Goal: Communication & Community: Answer question/provide support

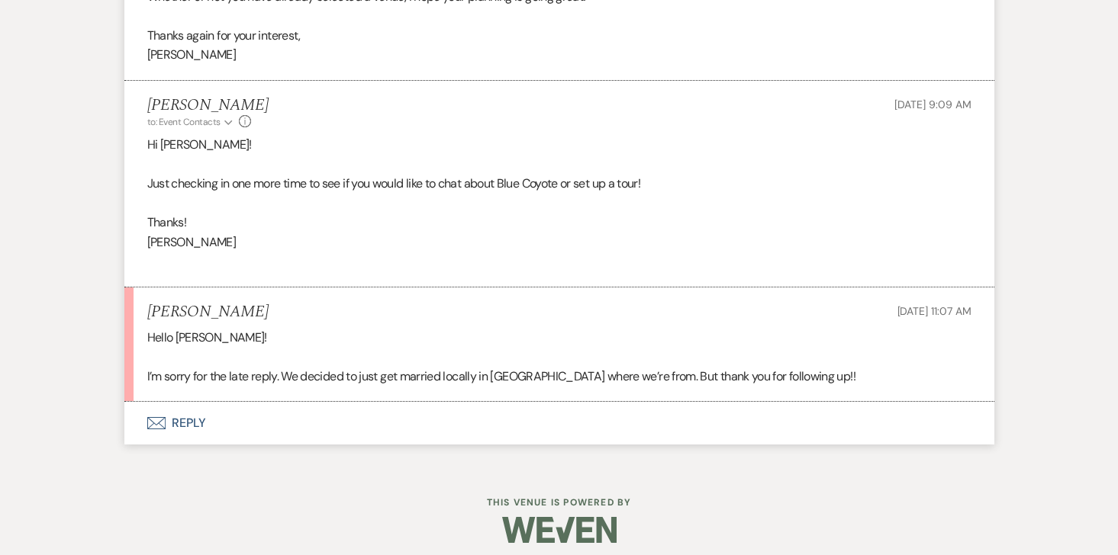
scroll to position [2906, 0]
click at [190, 420] on button "Envelope Reply" at bounding box center [559, 425] width 870 height 43
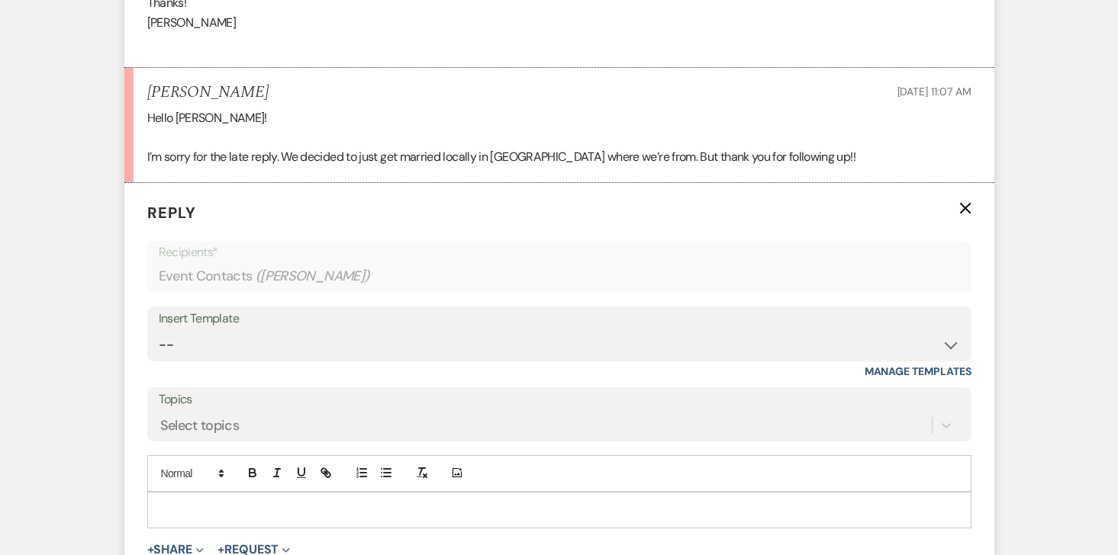
scroll to position [3129, 0]
click at [197, 494] on div at bounding box center [559, 508] width 822 height 35
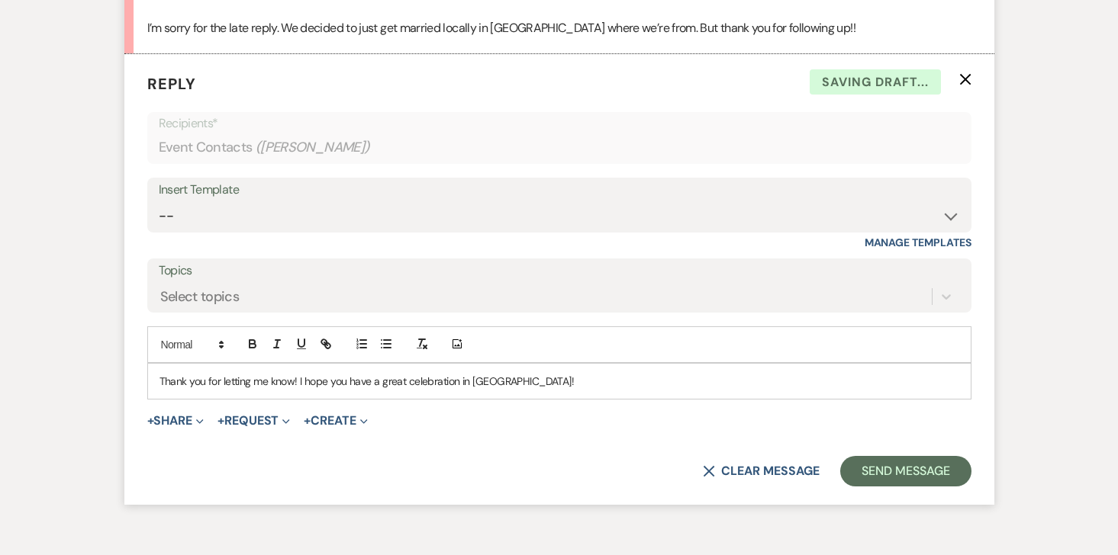
scroll to position [3268, 0]
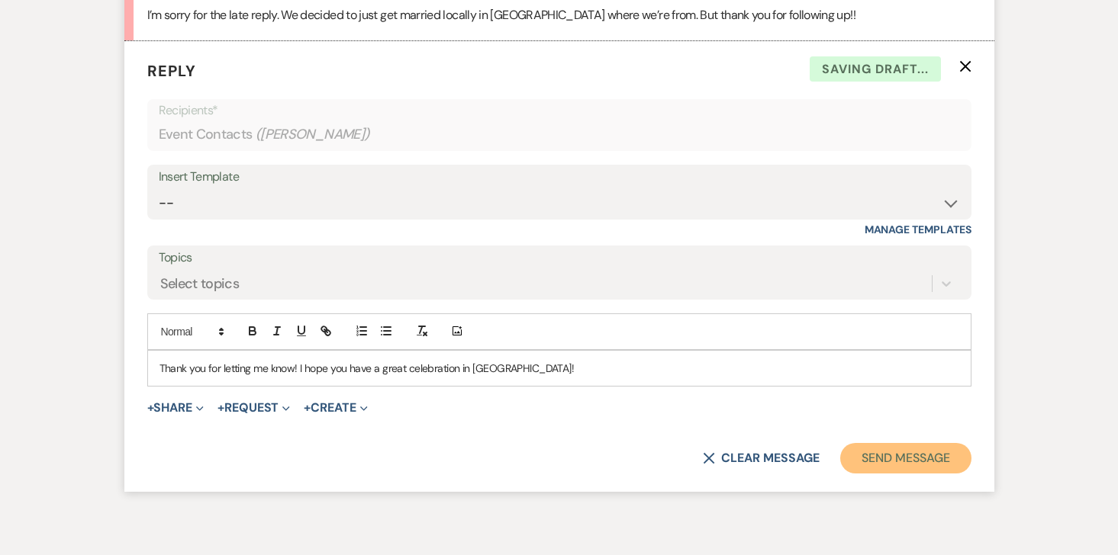
click at [870, 456] on button "Send Message" at bounding box center [905, 458] width 130 height 31
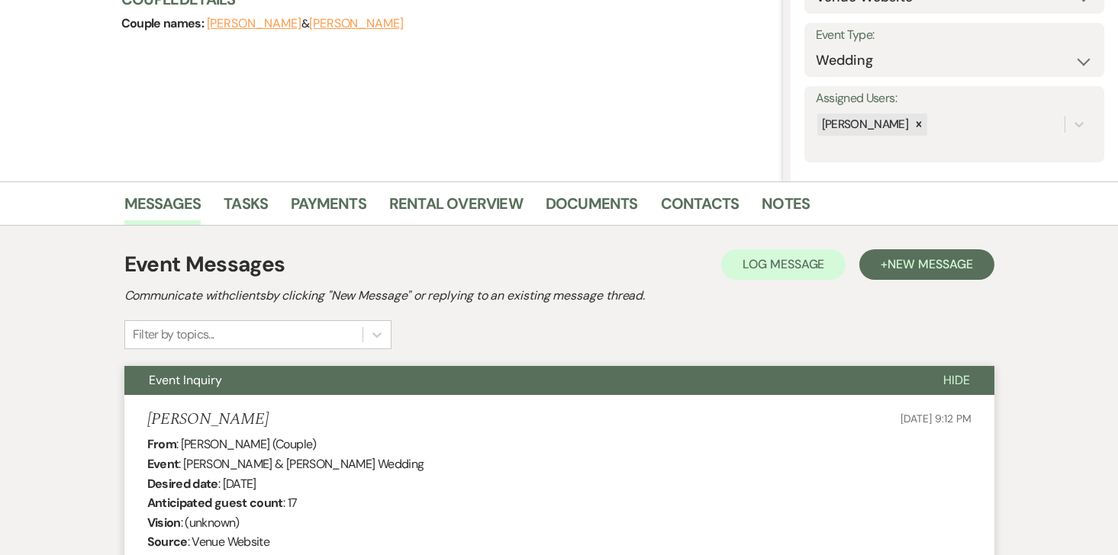
scroll to position [0, 0]
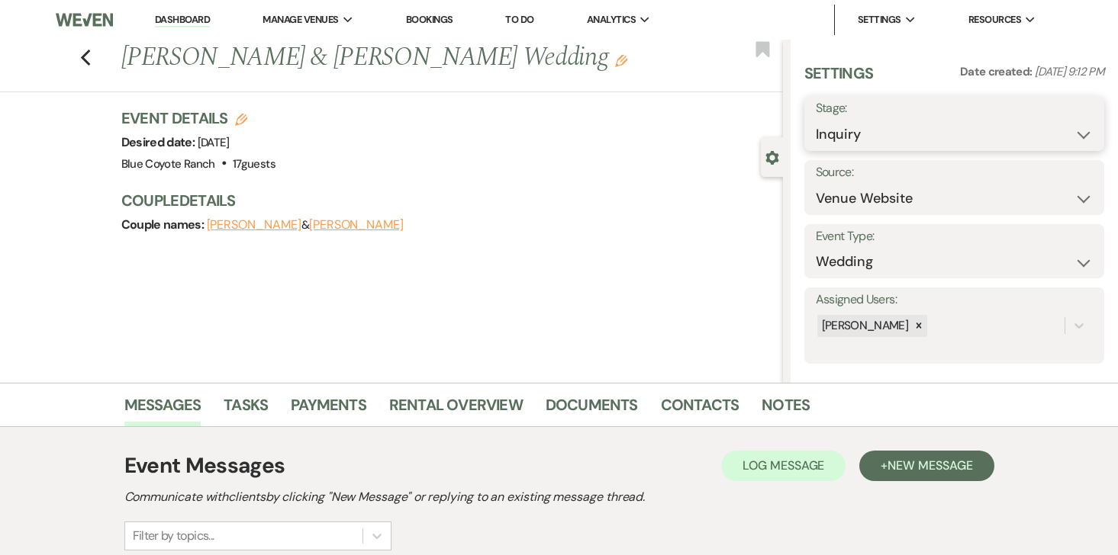
click at [861, 148] on select "Inquiry Follow Up Tour Requested Tour Confirmed Toured Proposal Sent Booked Lost" at bounding box center [955, 135] width 278 height 30
select select "8"
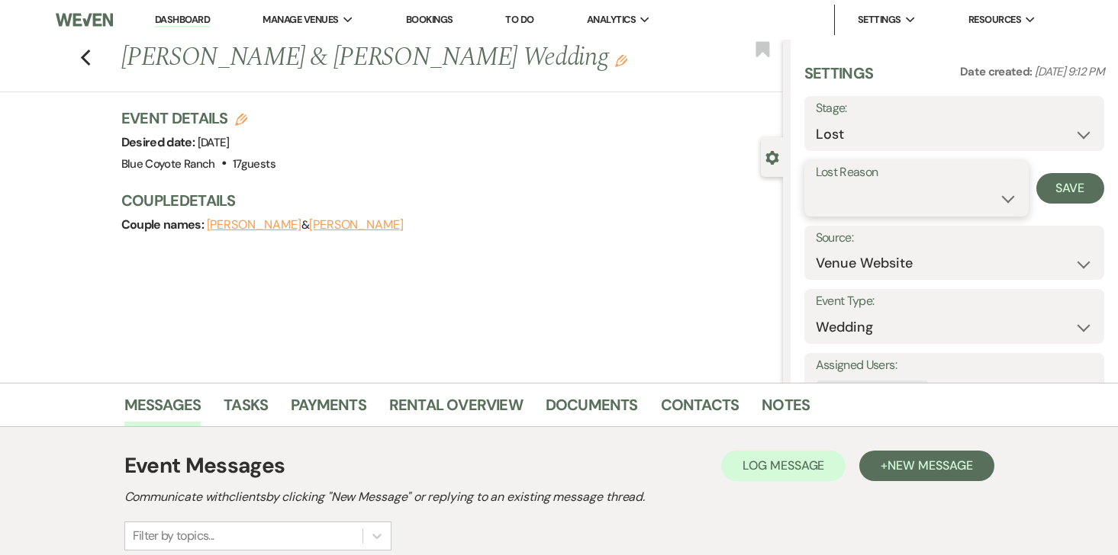
click at [877, 191] on select "Booked Elsewhere Budget Date Unavailable No Response Not a Good Match Capacity …" at bounding box center [916, 199] width 201 height 30
select select "10"
click at [1071, 188] on button "Save" at bounding box center [1070, 188] width 69 height 31
click at [85, 66] on icon "Previous" at bounding box center [85, 58] width 11 height 18
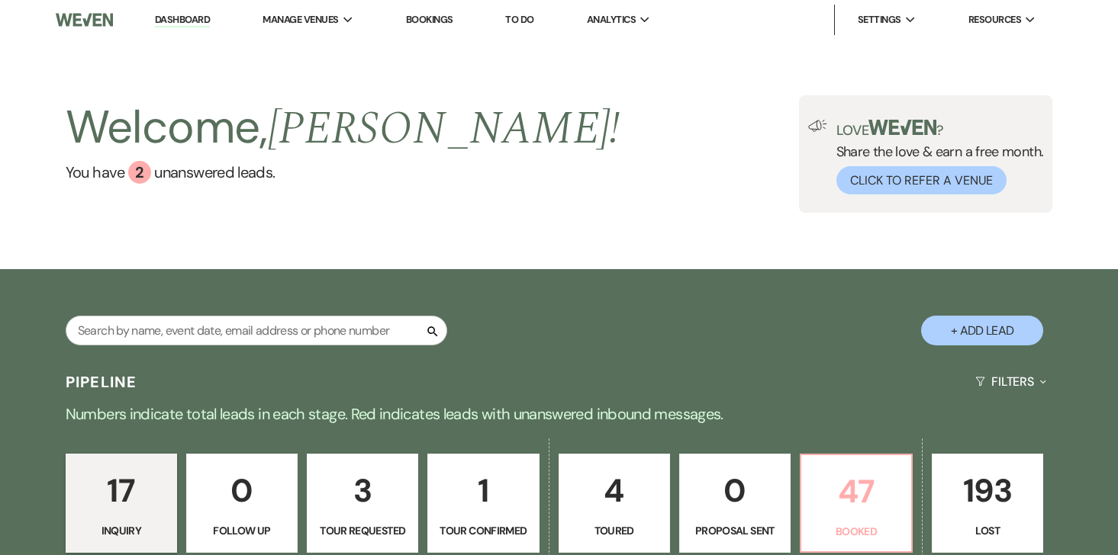
click at [871, 503] on p "47" at bounding box center [856, 491] width 92 height 51
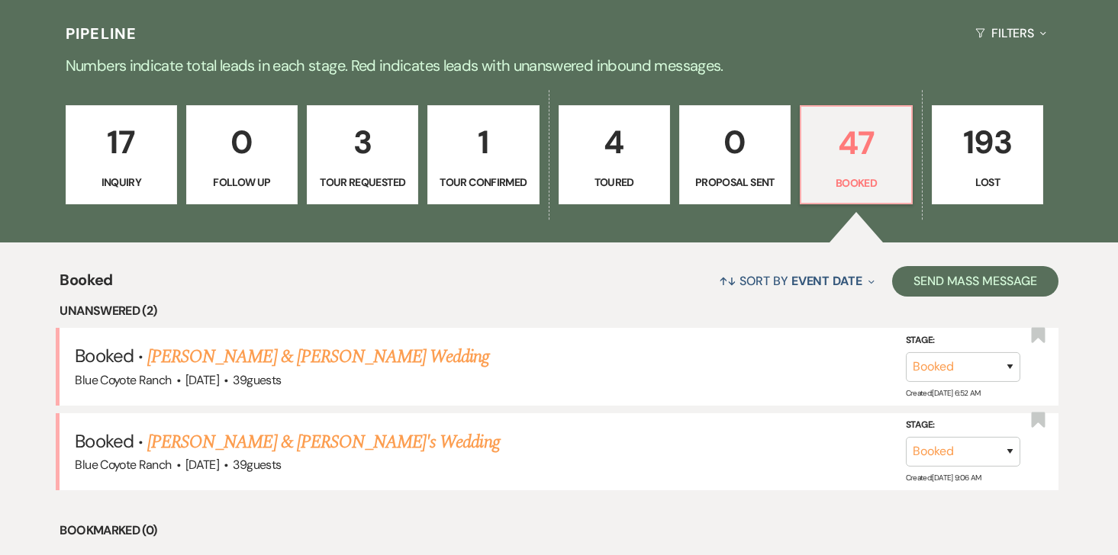
scroll to position [484, 0]
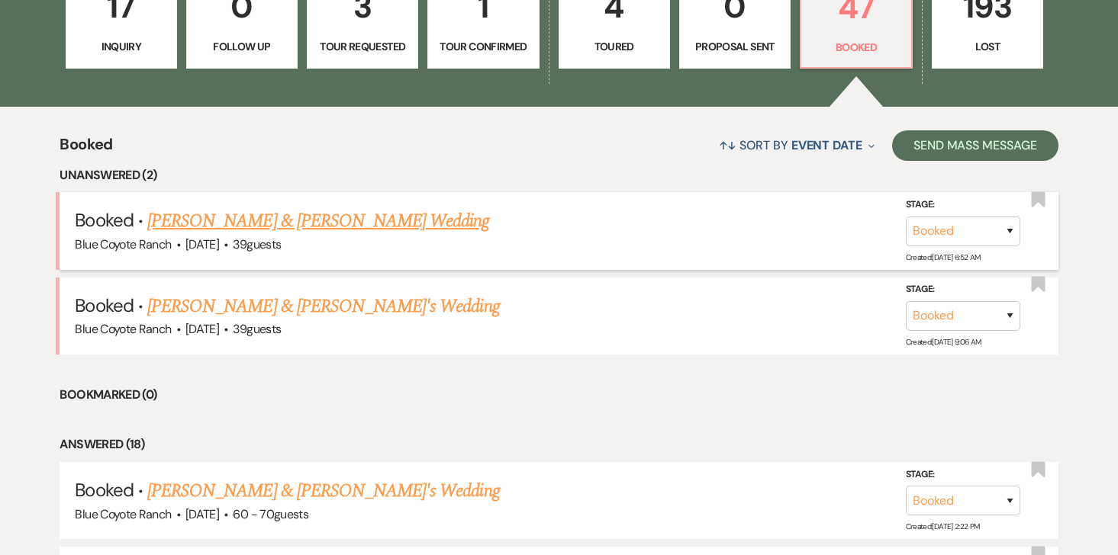
click at [336, 229] on link "[PERSON_NAME] & [PERSON_NAME] Wedding" at bounding box center [318, 221] width 342 height 27
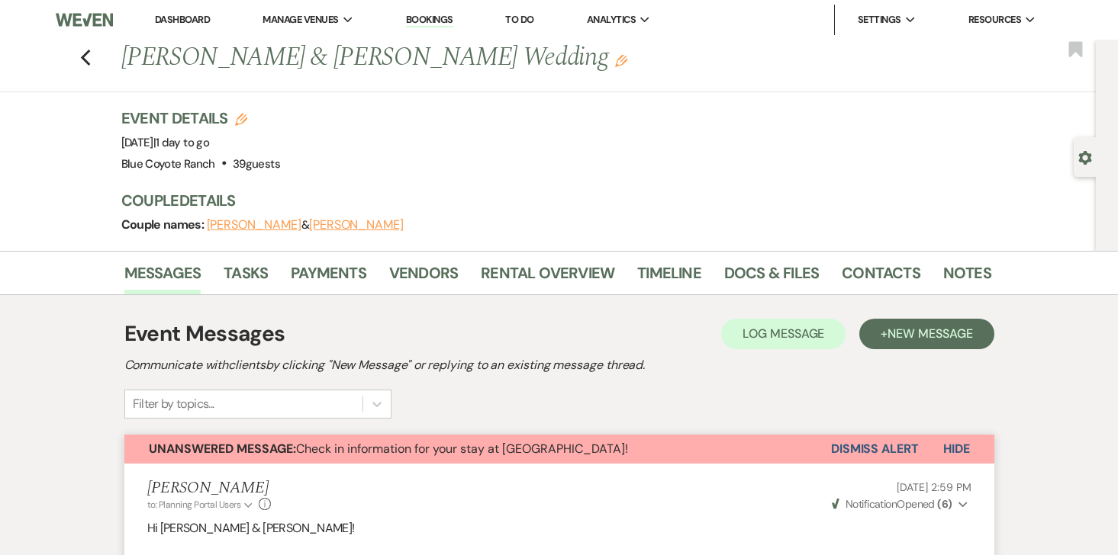
click at [882, 450] on button "Dismiss Alert" at bounding box center [875, 449] width 88 height 29
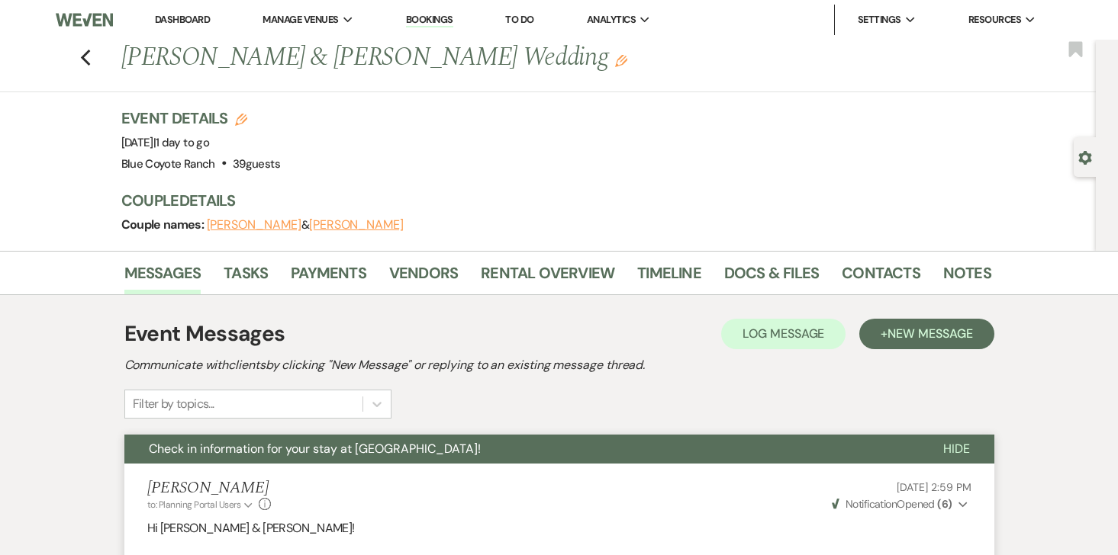
click at [94, 60] on div "Previous [PERSON_NAME] & [PERSON_NAME] Wedding Edit Bookmark" at bounding box center [543, 66] width 1103 height 53
click at [85, 60] on icon "Previous" at bounding box center [85, 58] width 11 height 18
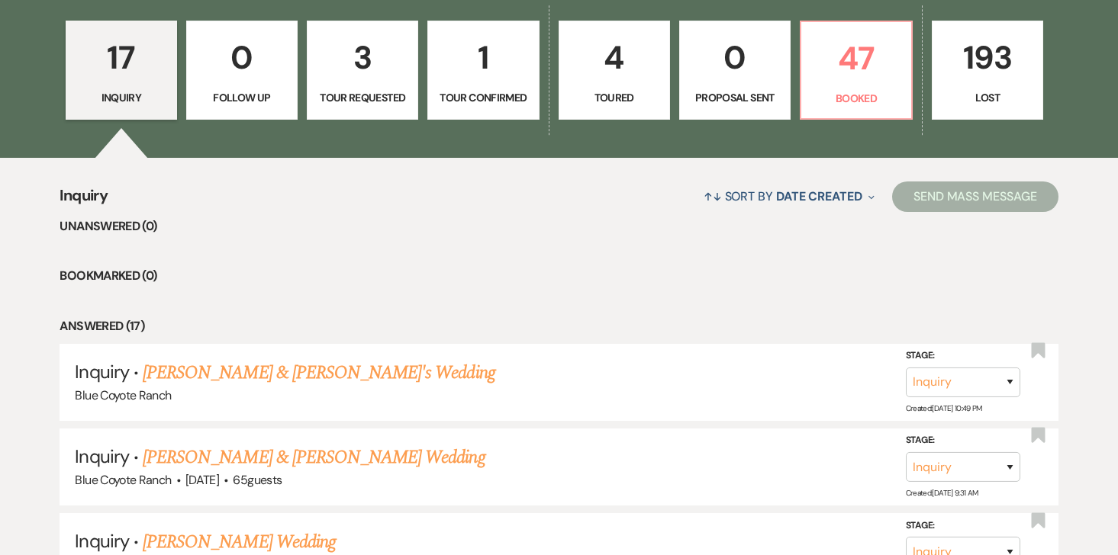
scroll to position [452, 0]
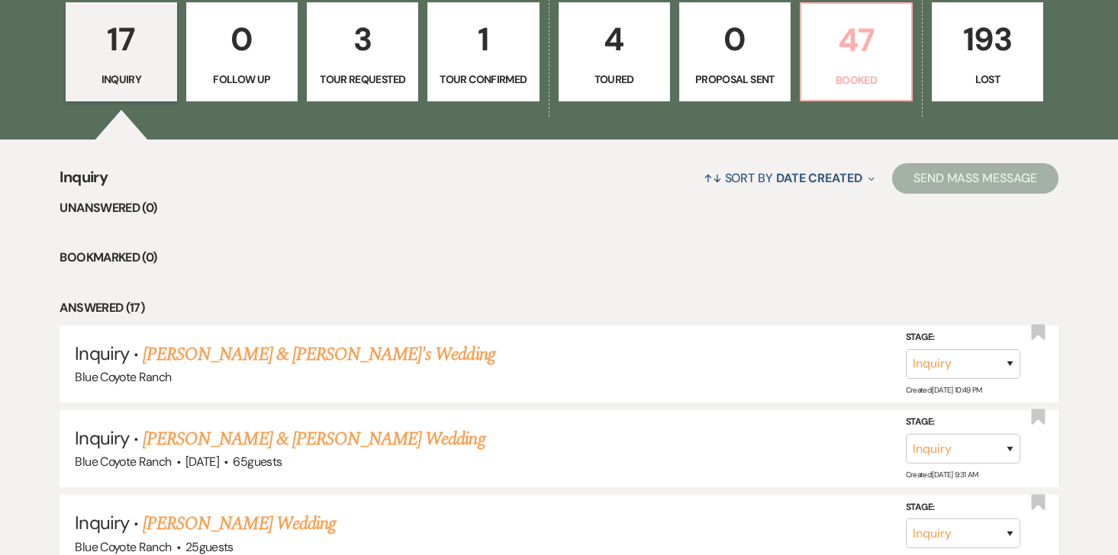
click at [870, 76] on p "Booked" at bounding box center [856, 80] width 92 height 17
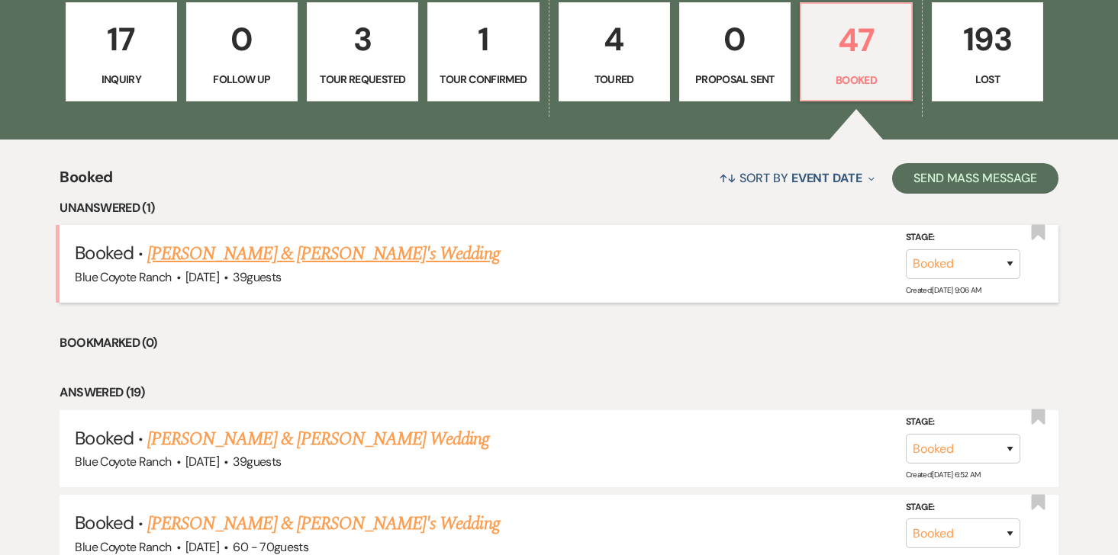
click at [281, 269] on span "39 guests" at bounding box center [257, 277] width 48 height 16
click at [317, 251] on link "[PERSON_NAME] & [PERSON_NAME]'s Wedding" at bounding box center [323, 253] width 352 height 27
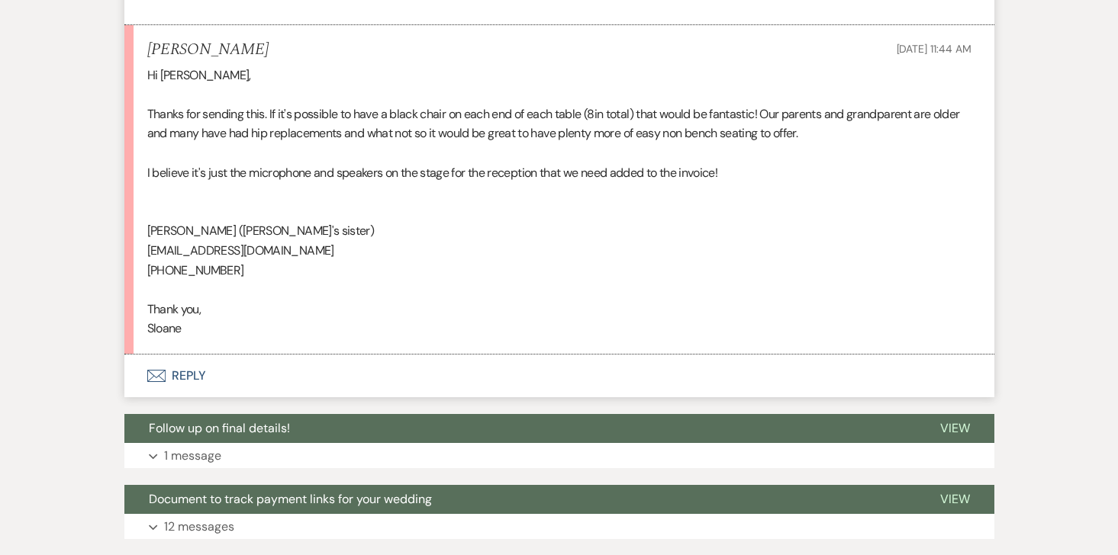
scroll to position [742, 0]
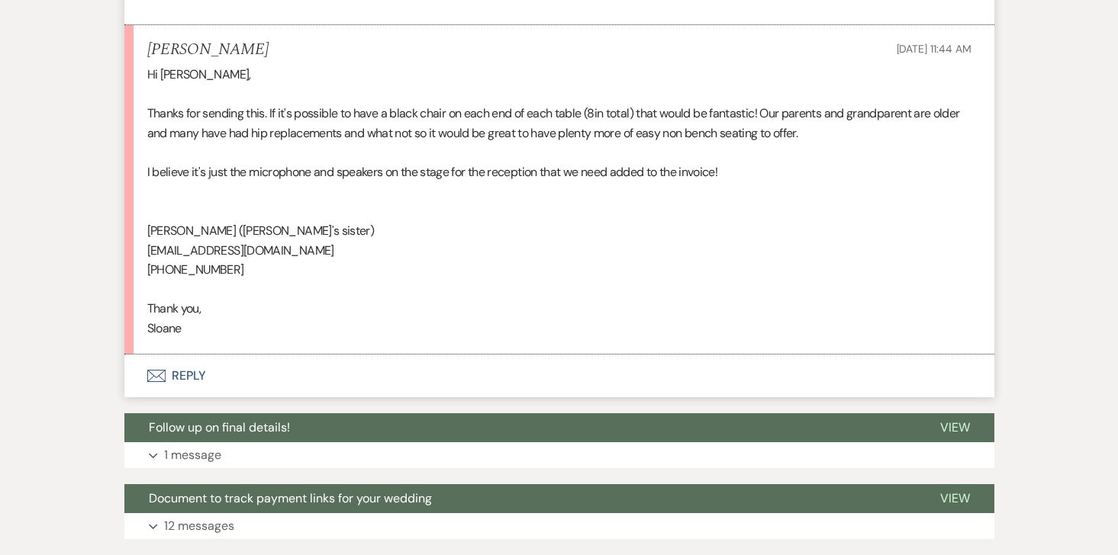
click at [185, 376] on button "Envelope Reply" at bounding box center [559, 376] width 870 height 43
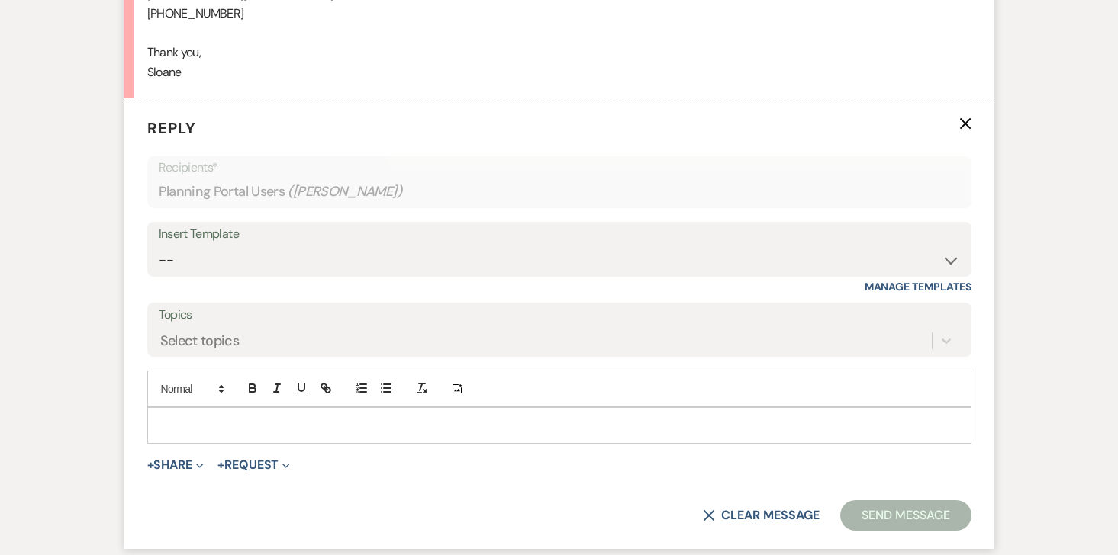
scroll to position [1000, 0]
click at [359, 422] on p at bounding box center [558, 423] width 799 height 17
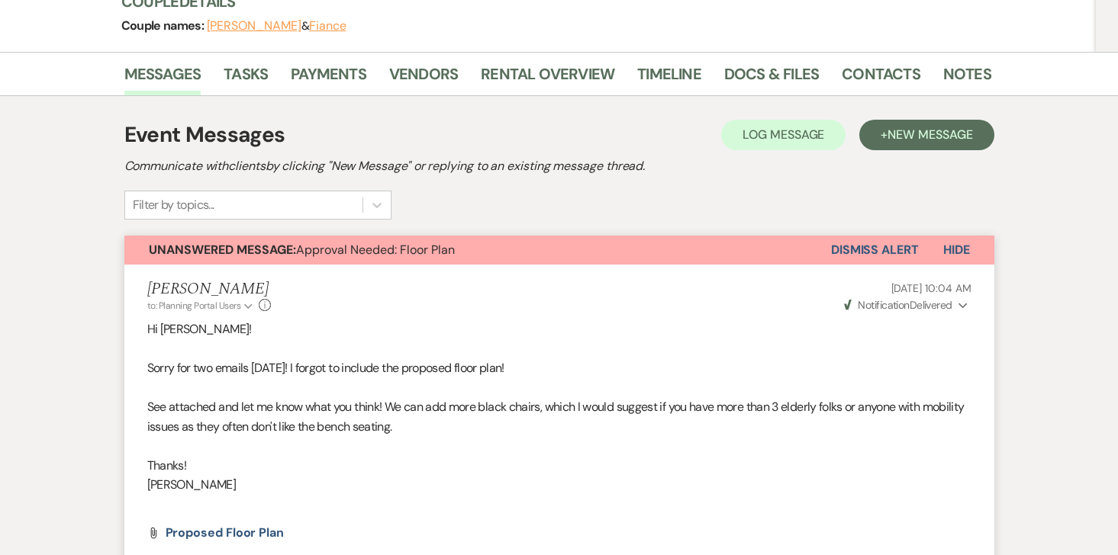
scroll to position [0, 0]
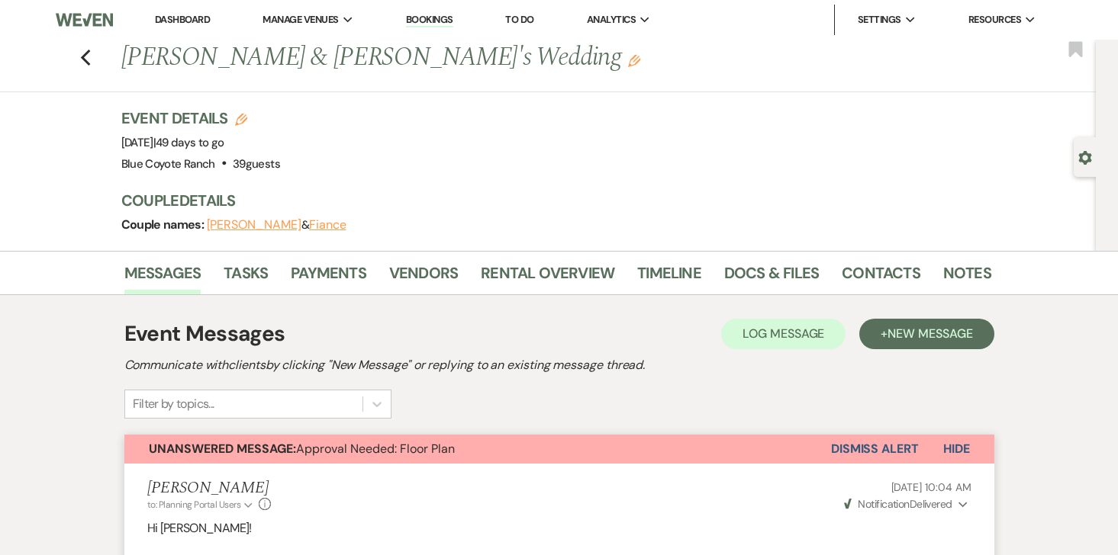
click at [568, 258] on li "Rental Overview" at bounding box center [559, 276] width 156 height 37
click at [565, 265] on link "Rental Overview" at bounding box center [548, 278] width 134 height 34
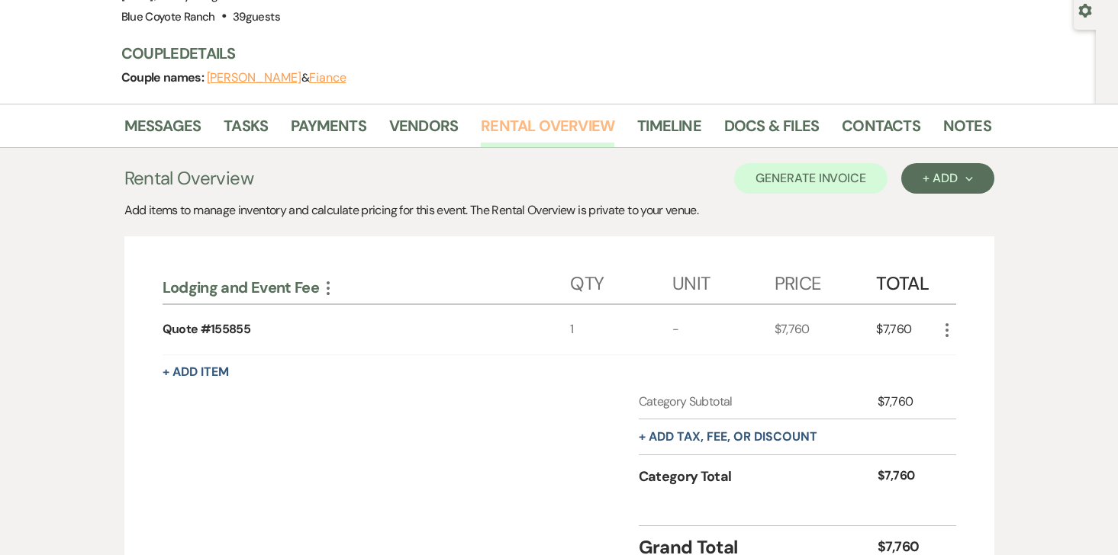
scroll to position [148, 0]
click at [940, 181] on div "+ Add Next" at bounding box center [947, 178] width 50 height 12
click at [936, 216] on button "Item" at bounding box center [939, 213] width 77 height 24
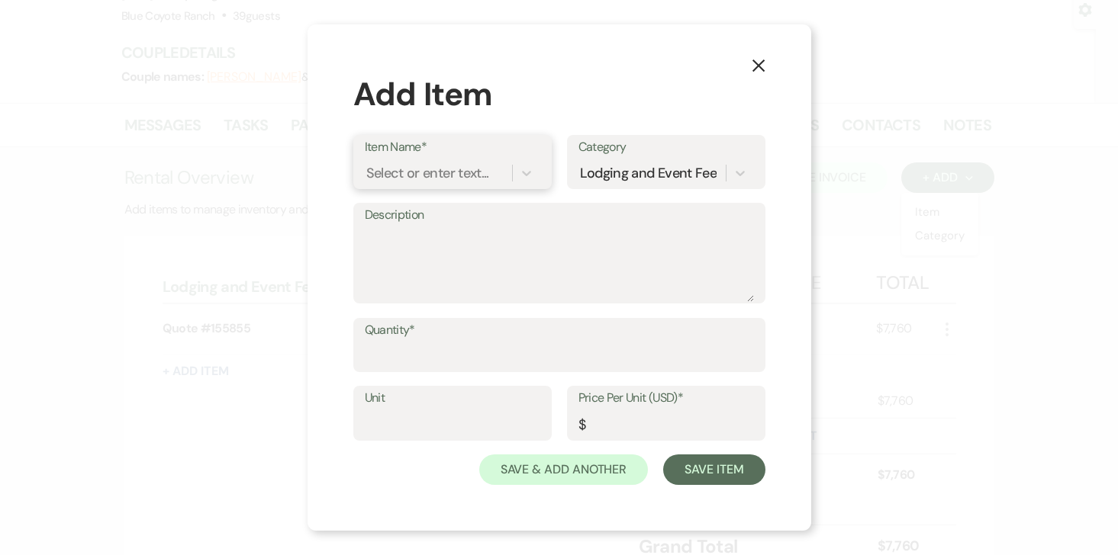
click at [440, 172] on div "Select or enter text..." at bounding box center [427, 172] width 123 height 21
type input "DJ Speakers"
click at [435, 214] on div "+ Add "DJ Speakers"" at bounding box center [452, 212] width 175 height 31
click at [639, 172] on div "Lodging and Event Fee" at bounding box center [648, 172] width 137 height 21
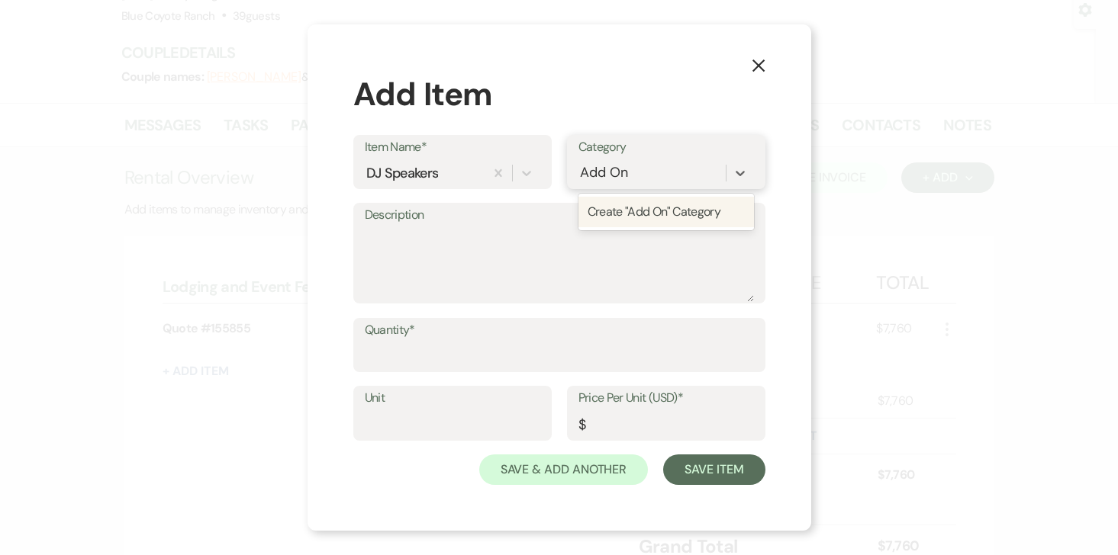
type input "Add Ons"
click at [648, 211] on div "Create "Add Ons" Category" at bounding box center [665, 212] width 175 height 31
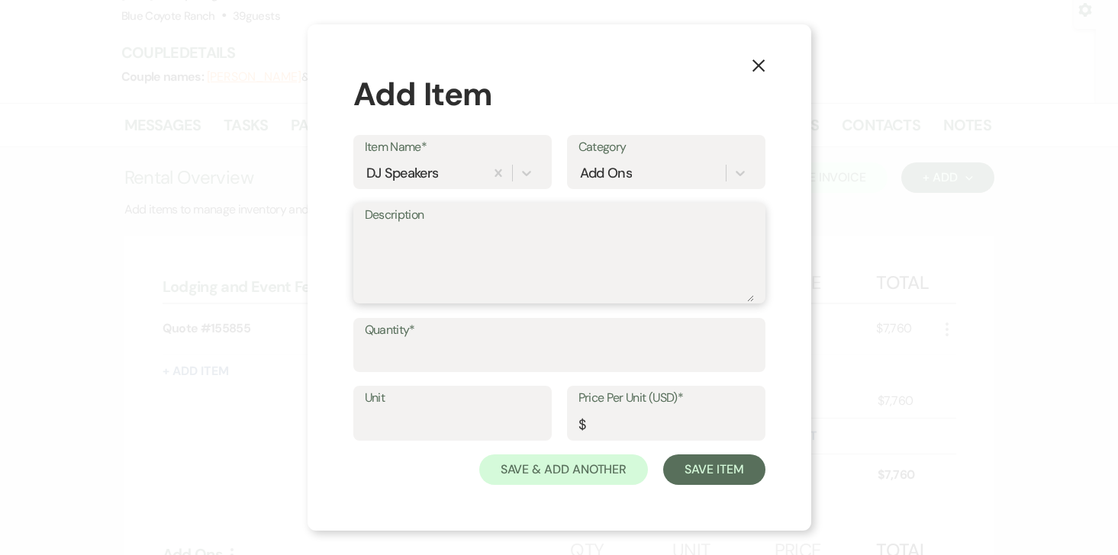
click at [462, 285] on textarea "Description" at bounding box center [559, 264] width 389 height 76
type textarea "2 Professional DJ speakers including set up and break down."
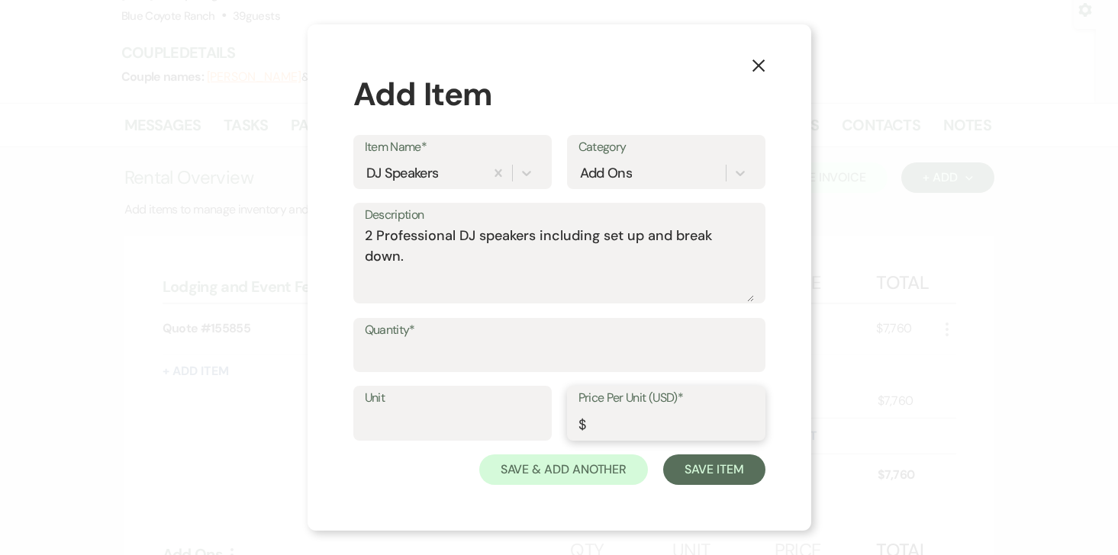
click at [633, 417] on input "Price Per Unit (USD)*" at bounding box center [665, 425] width 175 height 30
type input "250"
click at [489, 354] on input "Quantity*" at bounding box center [559, 356] width 389 height 30
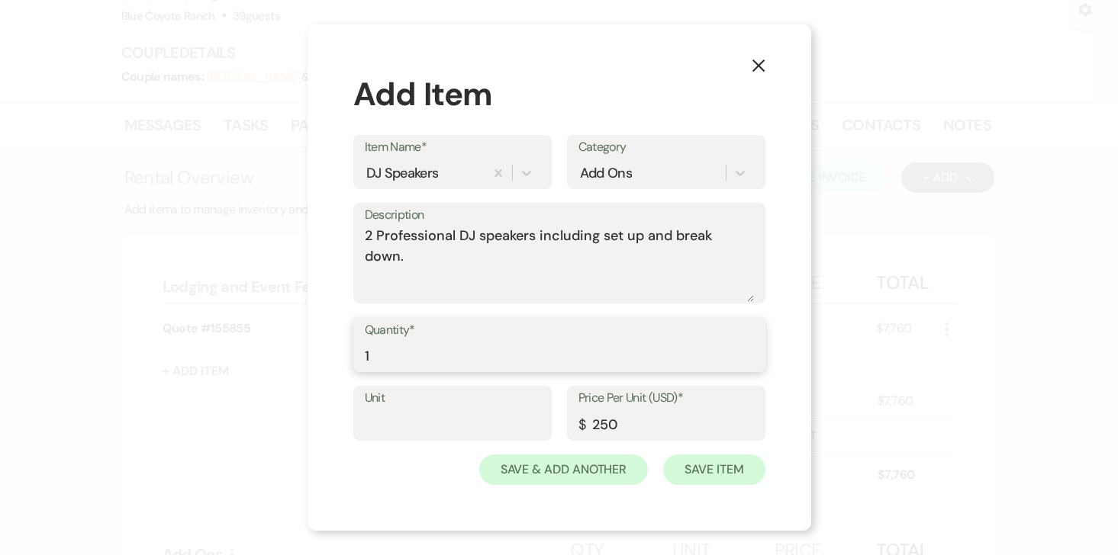
type input "1"
click at [697, 470] on button "Save Item" at bounding box center [713, 470] width 101 height 31
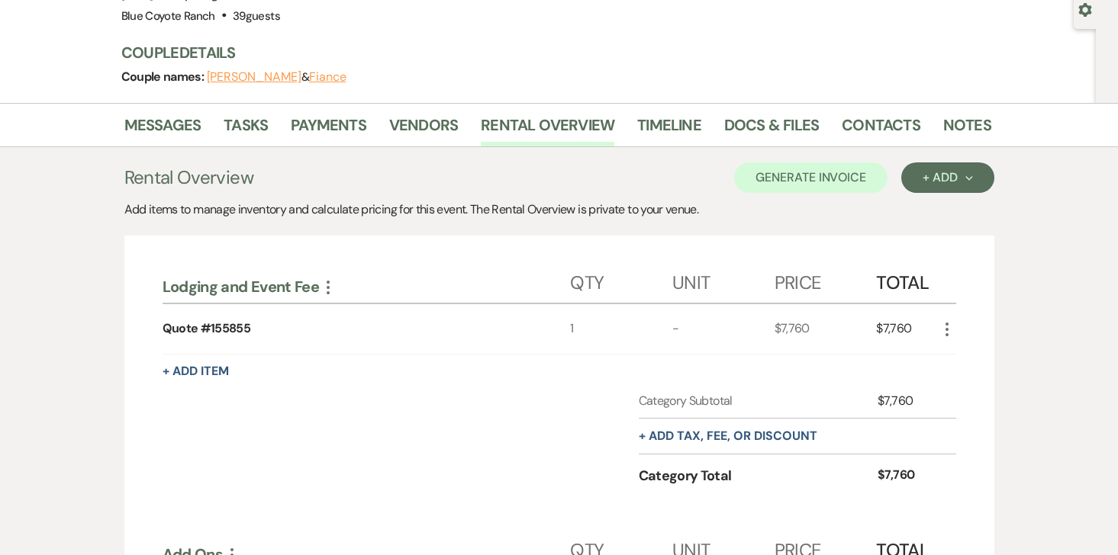
scroll to position [217, 0]
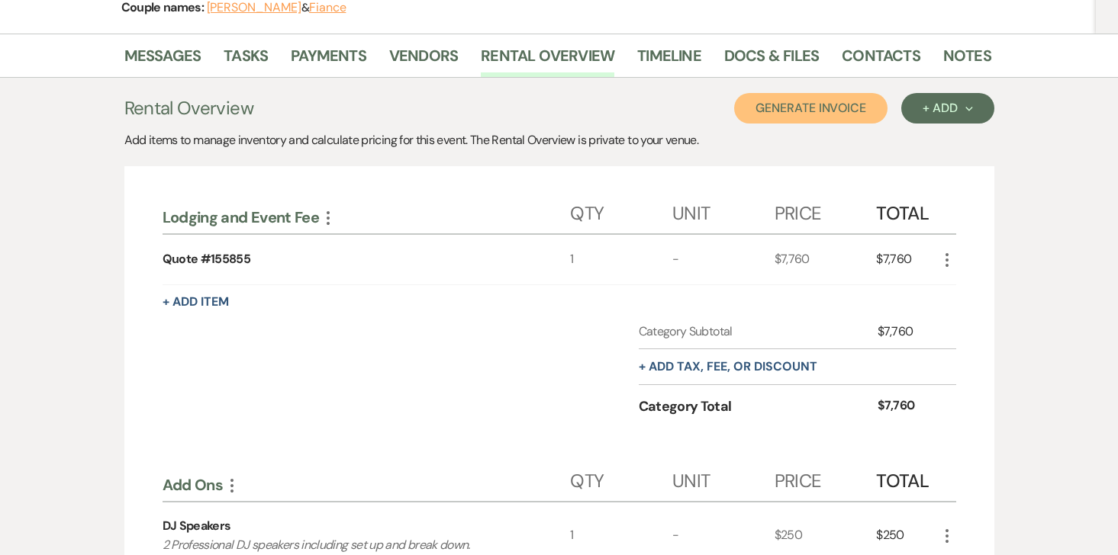
click at [819, 107] on button "Generate Invoice" at bounding box center [810, 108] width 153 height 31
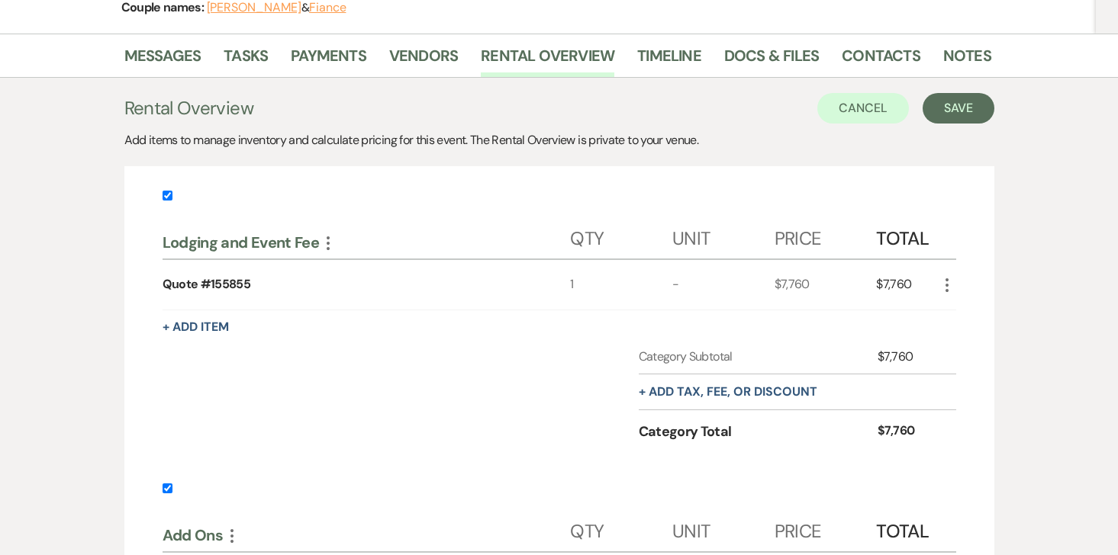
click at [168, 193] on input "checkbox" at bounding box center [167, 196] width 10 height 10
checkbox input "false"
click at [1009, 106] on div "Messages Tasks Payments Vendors Rental Overview Timeline Docs & Files Contacts …" at bounding box center [559, 449] width 1118 height 830
click at [975, 107] on button "Save" at bounding box center [958, 108] width 72 height 31
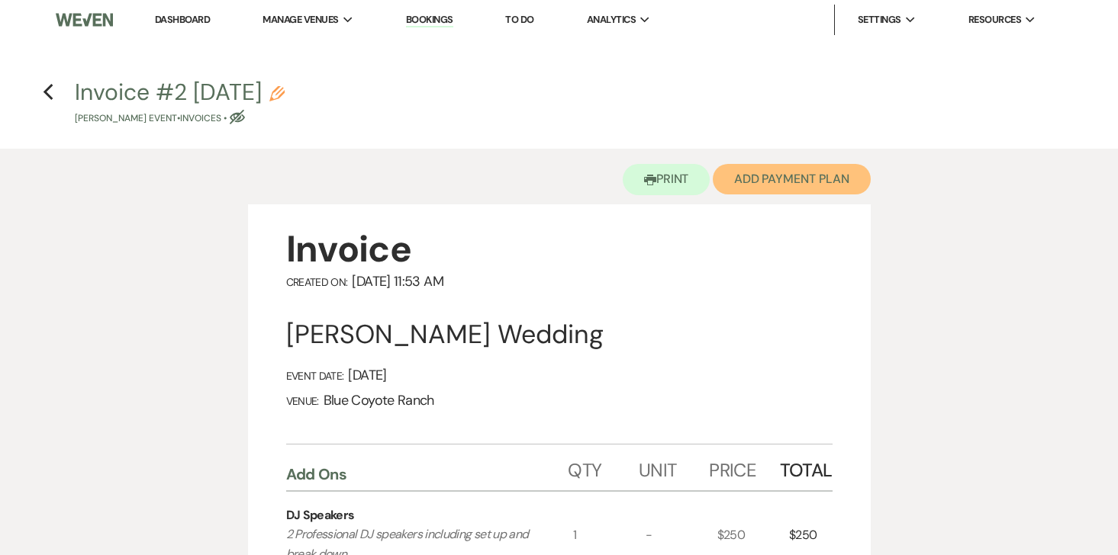
click at [794, 180] on button "Add Payment Plan" at bounding box center [792, 179] width 158 height 31
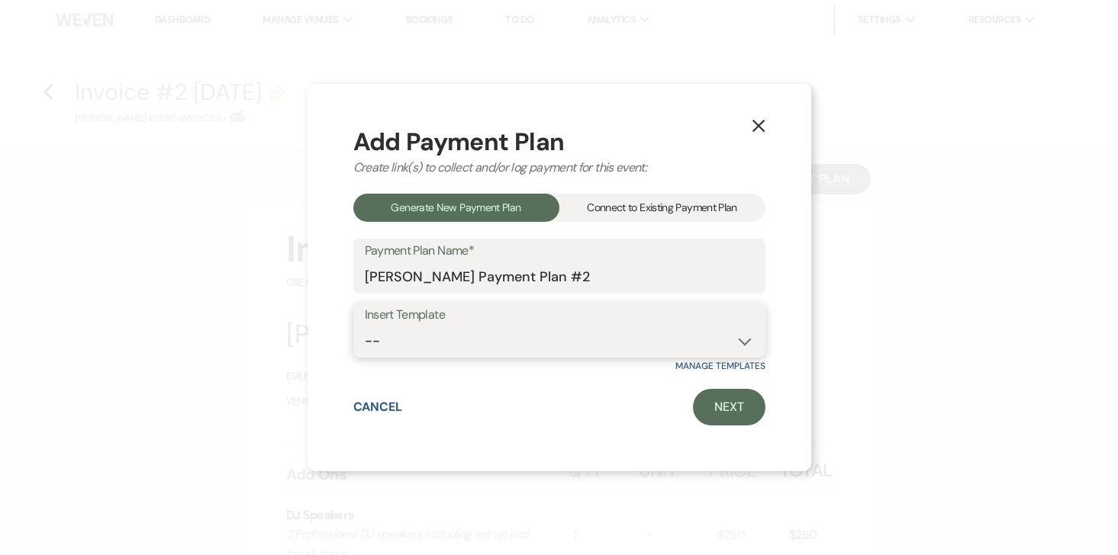
click at [701, 335] on select "-- Wedding Template Template for 100% payment due 60 days prior" at bounding box center [559, 342] width 389 height 30
select select "206"
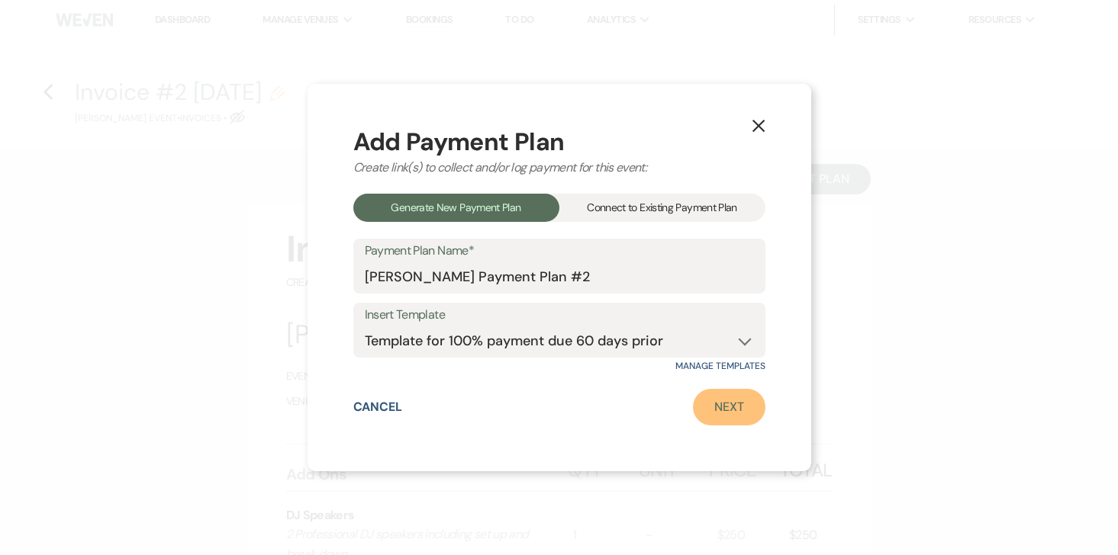
click at [735, 414] on link "Next" at bounding box center [729, 407] width 72 height 37
select select "27208"
select select "2"
select select "percentage"
select select "true"
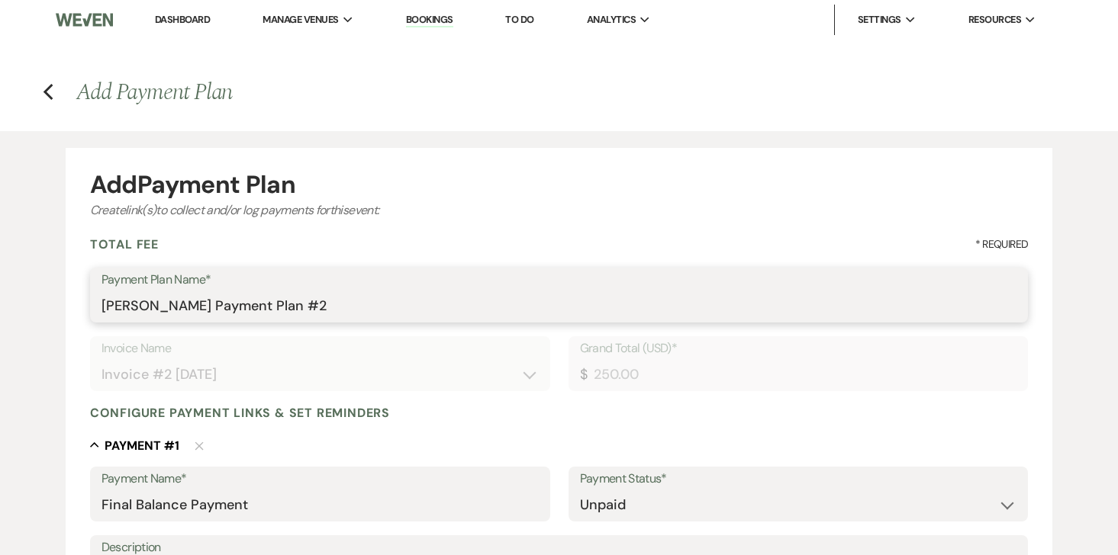
click at [259, 301] on input "[PERSON_NAME] Payment Plan #2" at bounding box center [558, 306] width 915 height 30
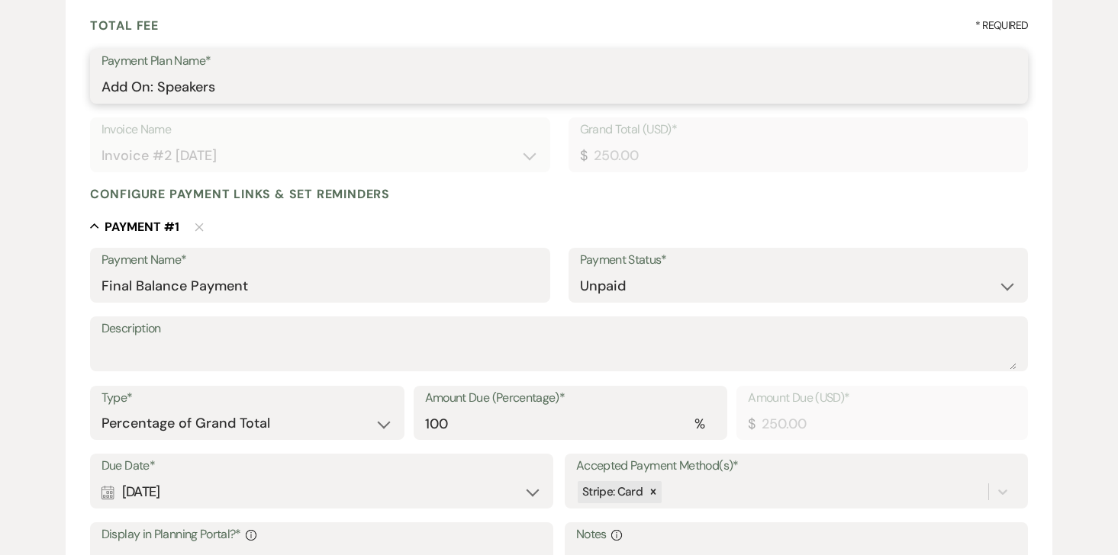
scroll to position [243, 0]
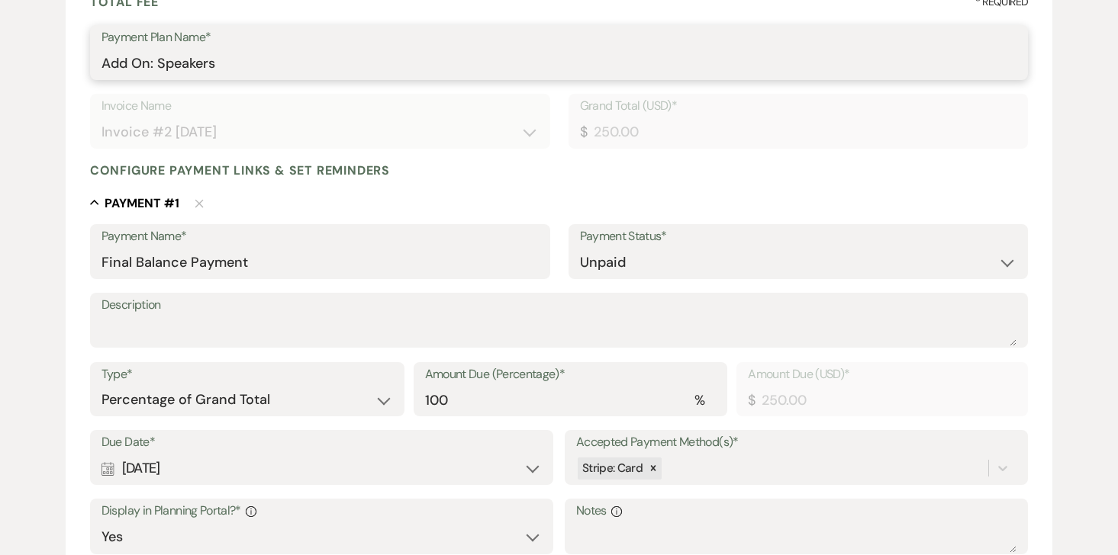
type input "Add On: Speakers"
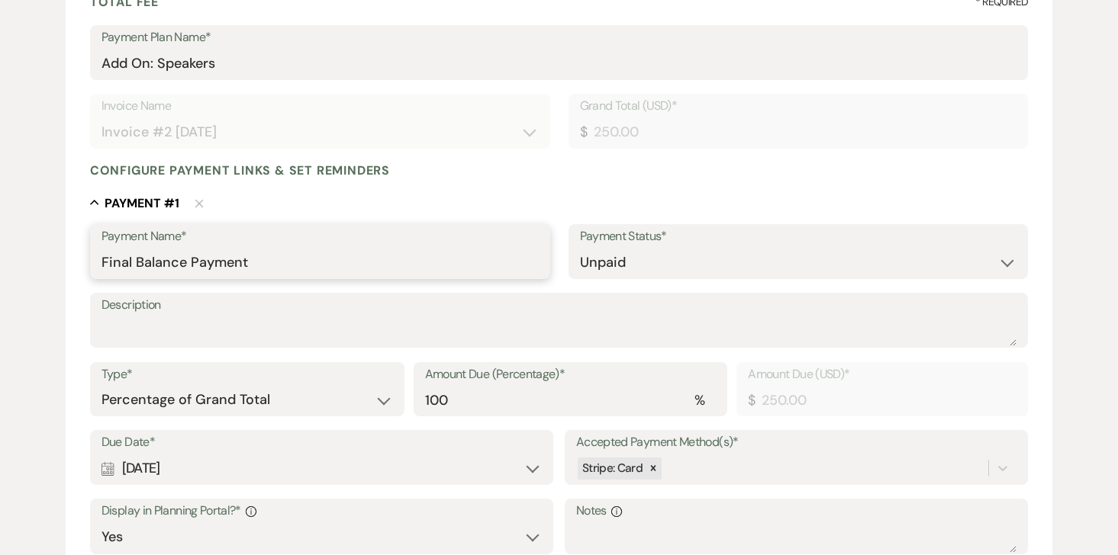
click at [200, 262] on input "Final Balance Payment" at bounding box center [319, 263] width 437 height 30
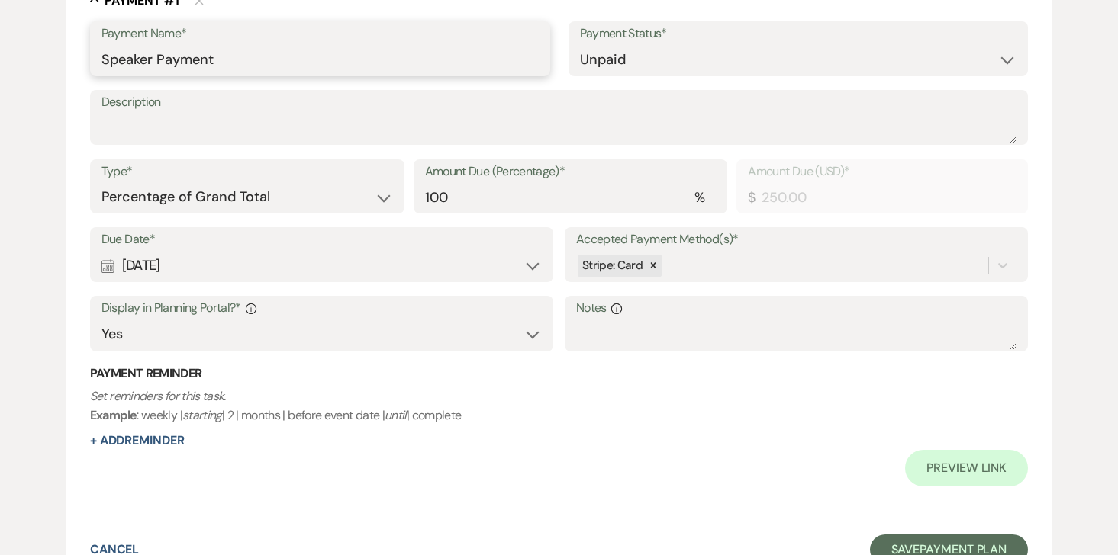
scroll to position [446, 0]
type input "Speaker Payment"
click at [234, 270] on div "Calendar [DATE] Expand" at bounding box center [321, 265] width 440 height 30
select select "day"
select select "beforeEventDate"
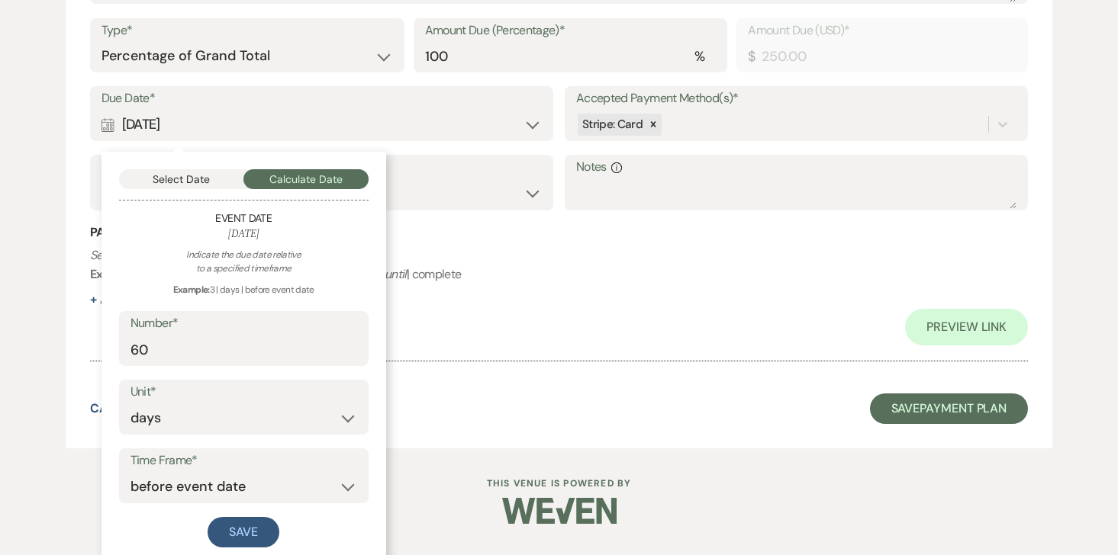
scroll to position [587, 0]
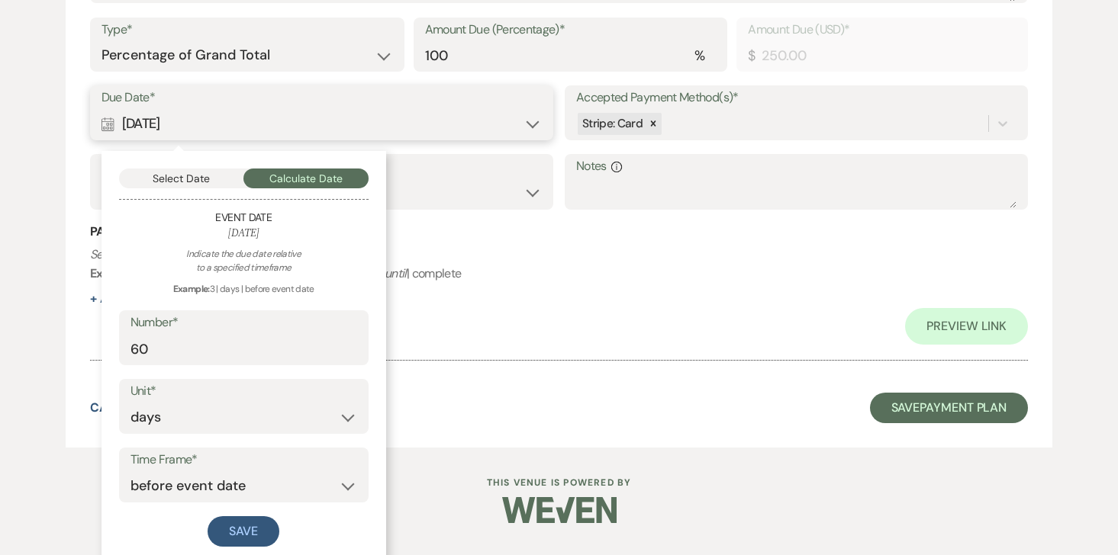
click at [167, 179] on button "Select Date" at bounding box center [181, 179] width 125 height 20
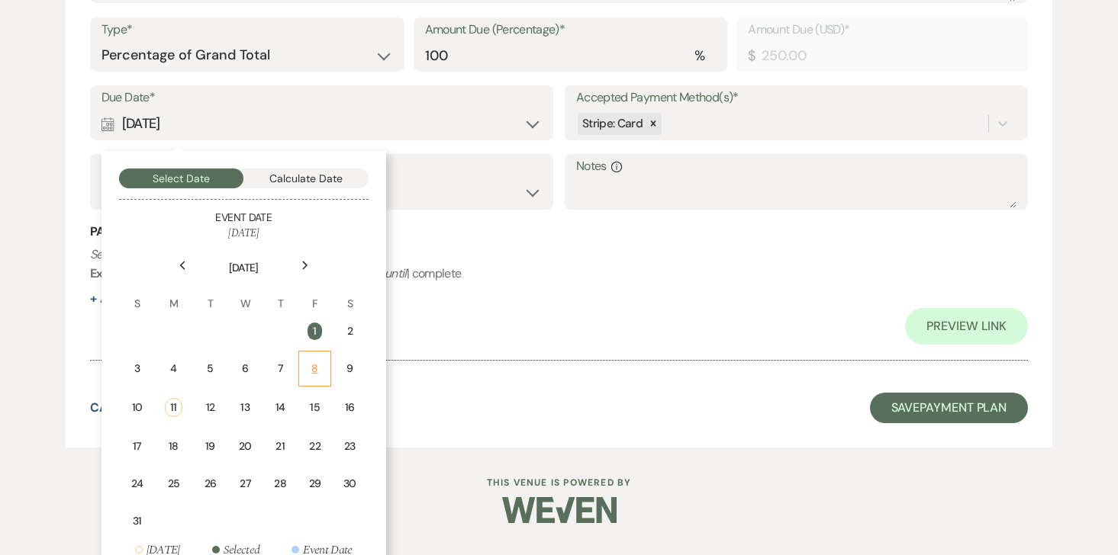
click at [316, 365] on div "8" at bounding box center [314, 369] width 13 height 16
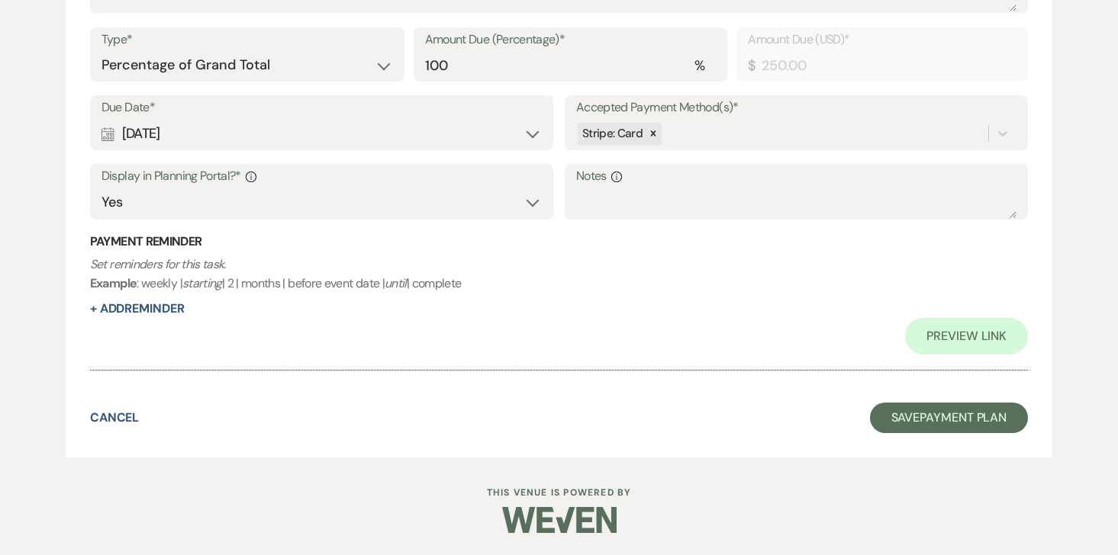
click at [143, 132] on div "Calendar [DATE] Expand" at bounding box center [321, 134] width 440 height 30
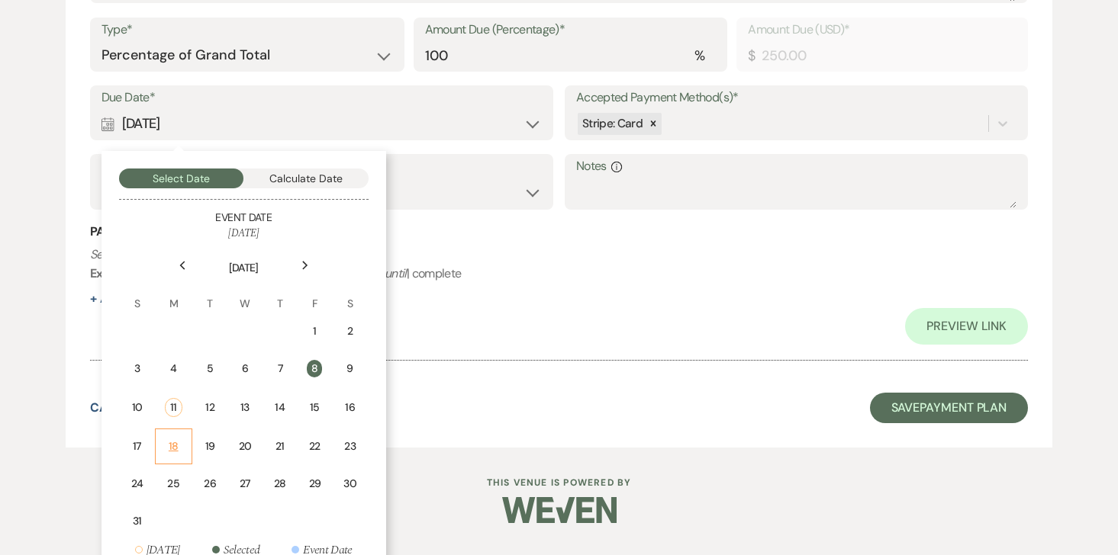
click at [174, 446] on div "18" at bounding box center [173, 447] width 17 height 16
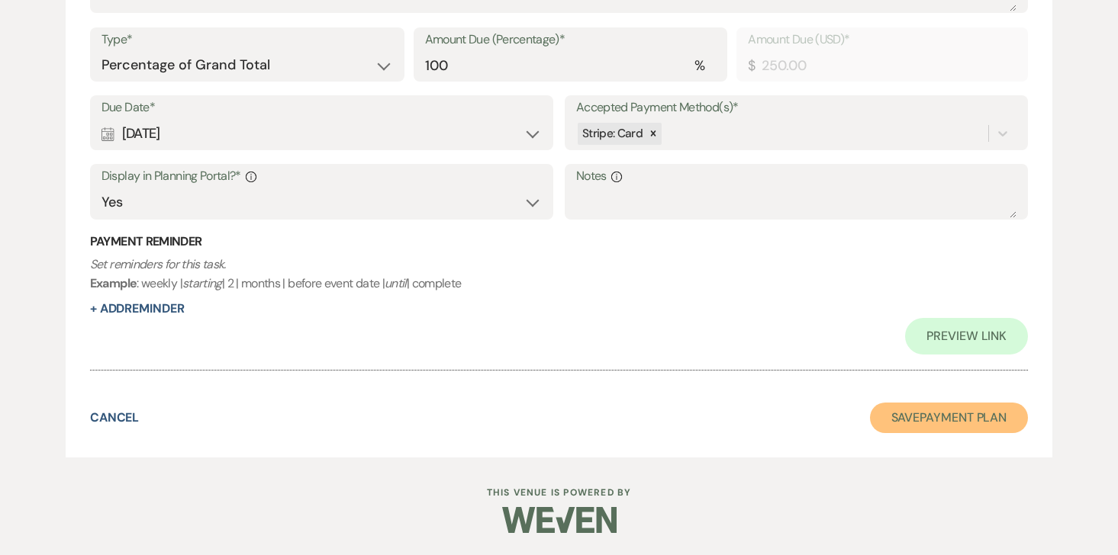
click at [896, 419] on button "Save Payment Plan" at bounding box center [949, 418] width 159 height 31
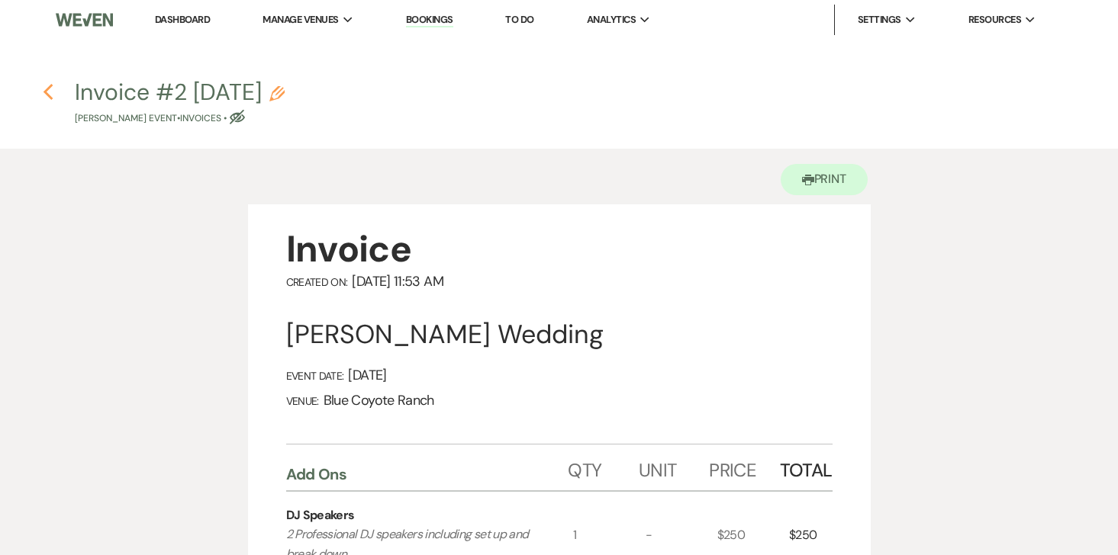
click at [52, 88] on icon "Previous" at bounding box center [48, 92] width 11 height 18
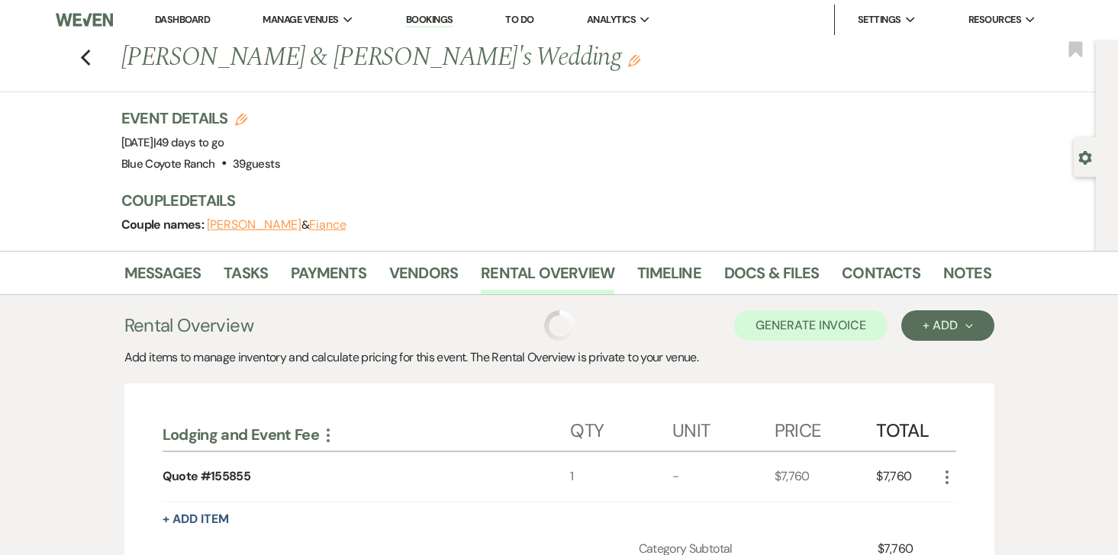
scroll to position [217, 0]
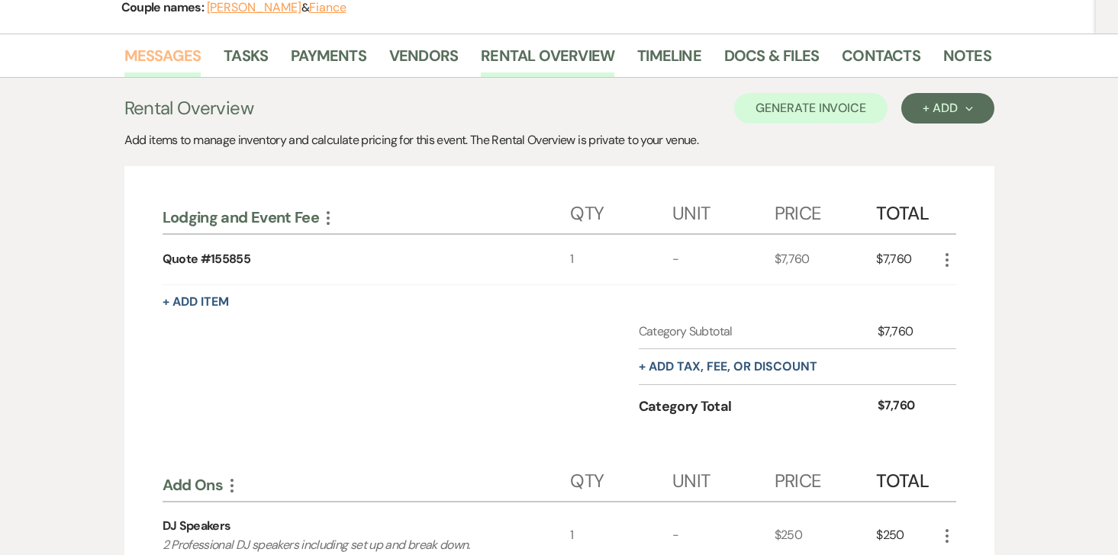
click at [169, 47] on link "Messages" at bounding box center [162, 60] width 77 height 34
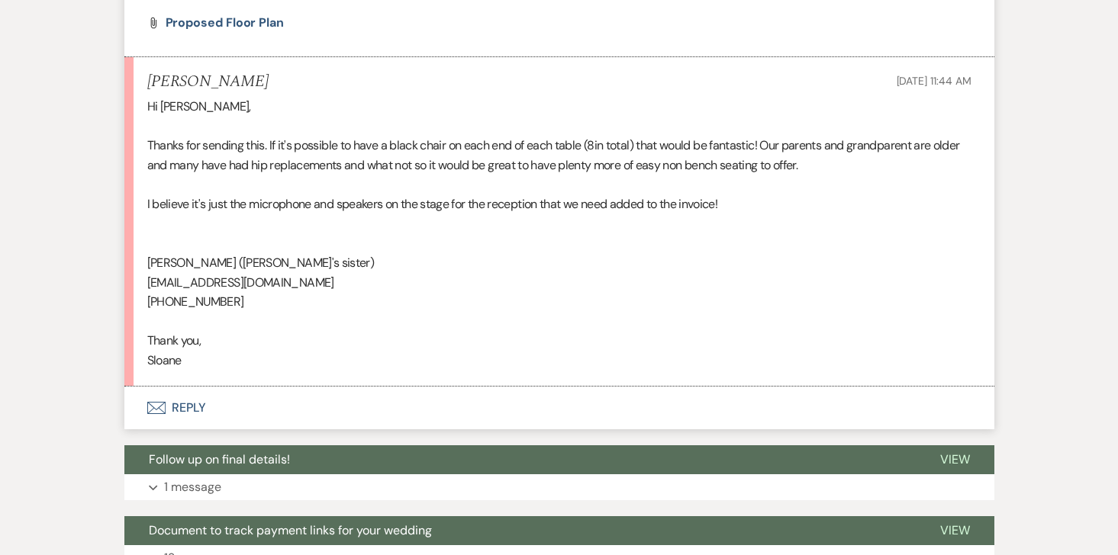
scroll to position [719, 0]
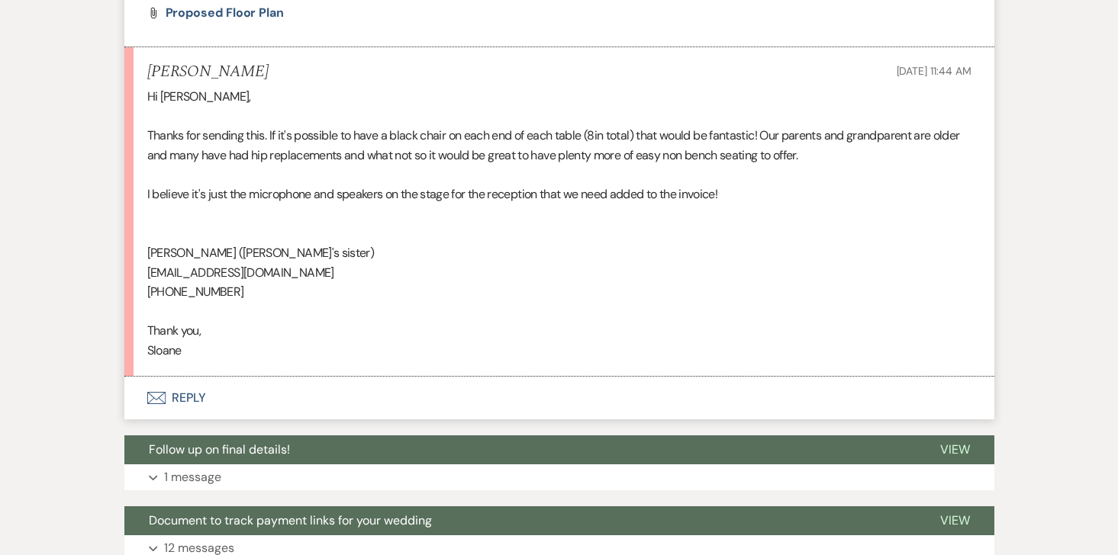
click at [189, 400] on button "Envelope Reply" at bounding box center [559, 398] width 870 height 43
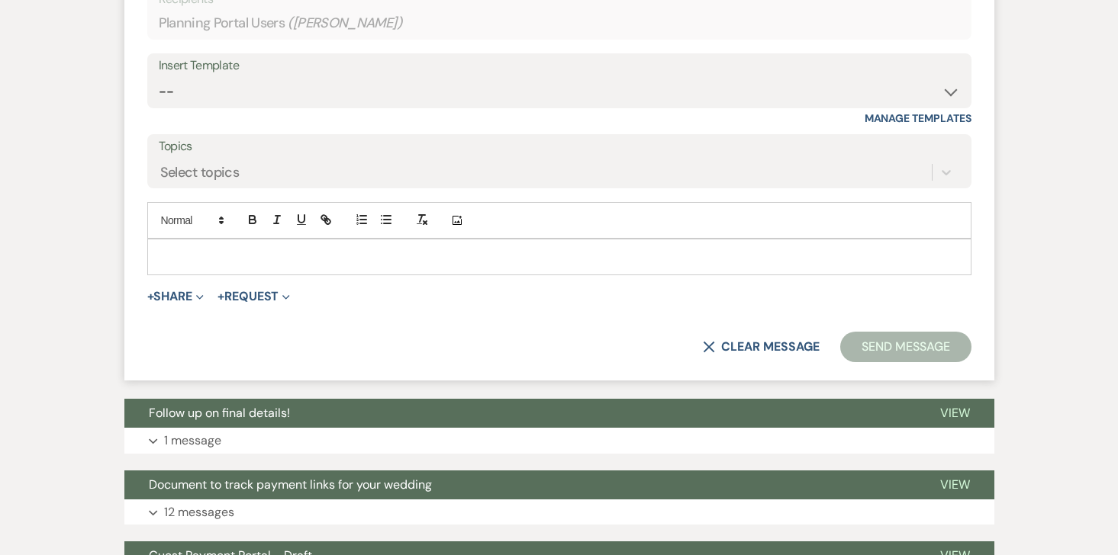
scroll to position [1204, 0]
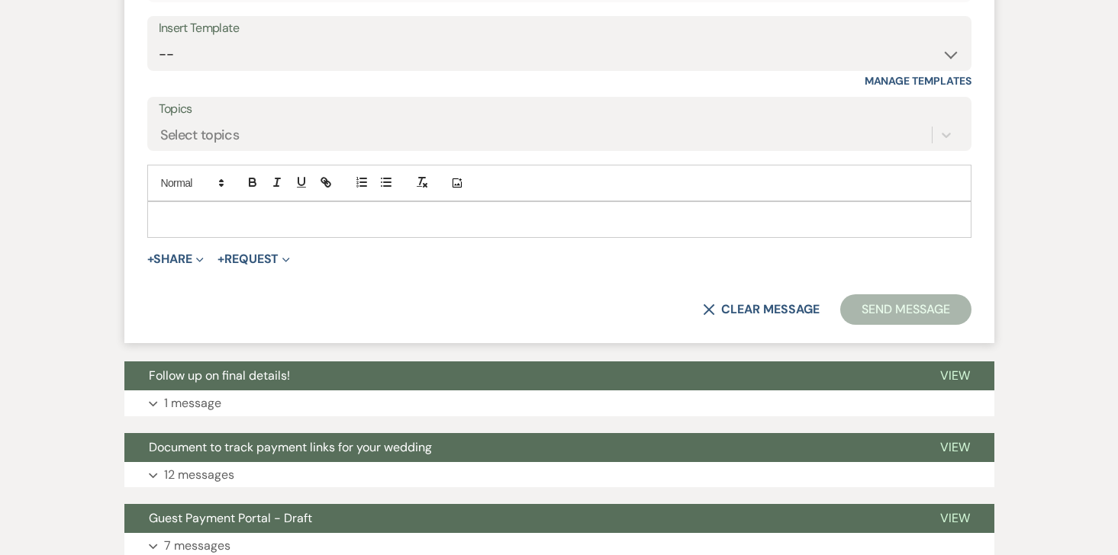
click at [299, 225] on p at bounding box center [558, 219] width 799 height 17
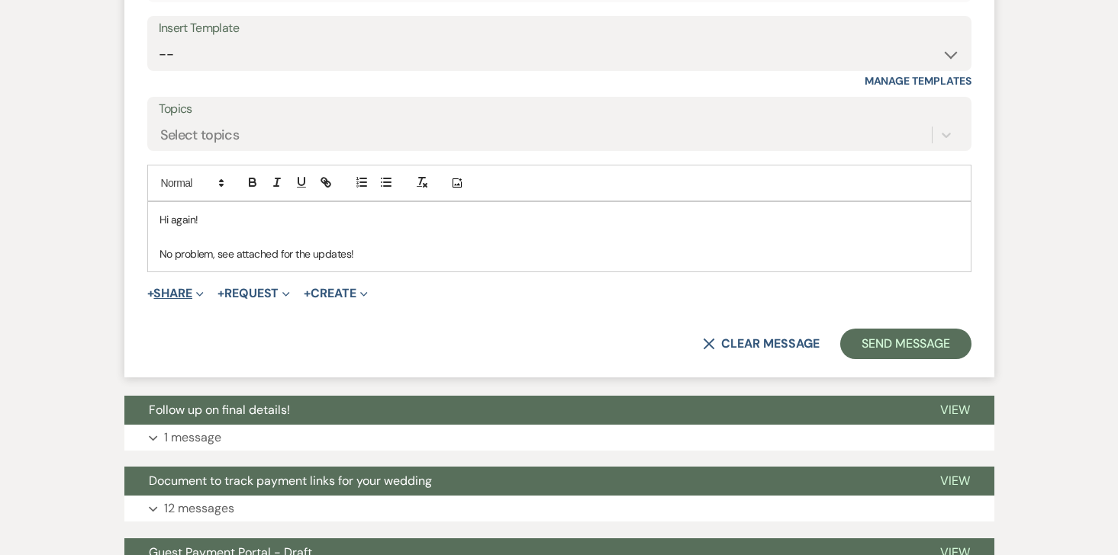
click at [186, 289] on button "+ Share Expand" at bounding box center [175, 294] width 57 height 12
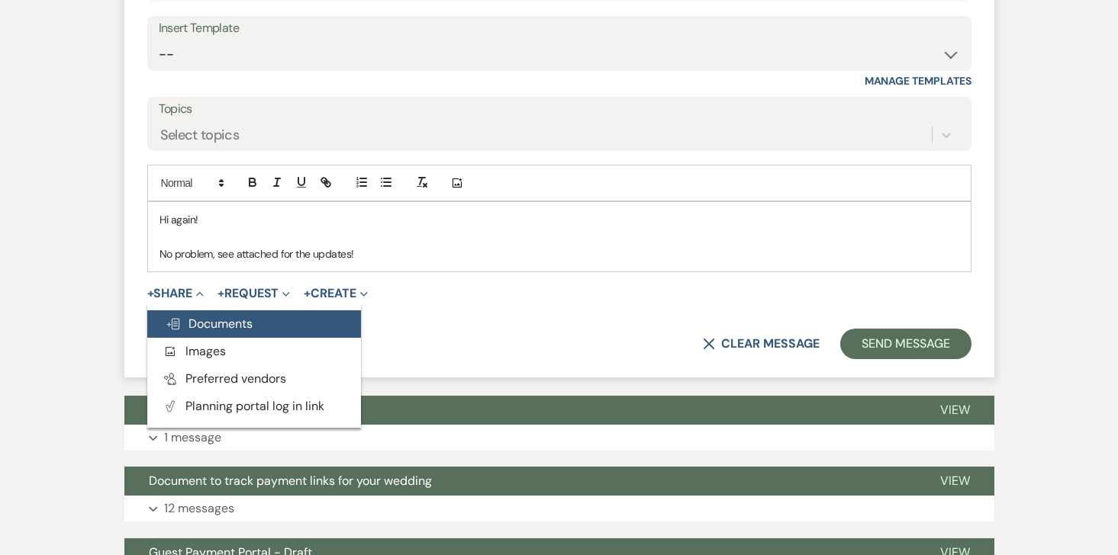
click at [201, 323] on span "Doc Upload Documents" at bounding box center [209, 324] width 87 height 16
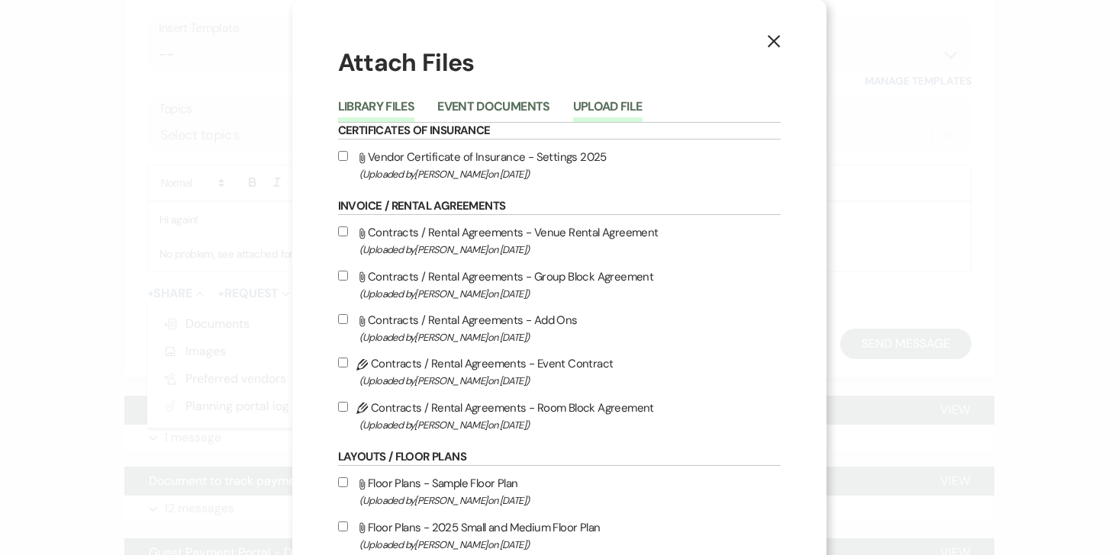
click at [611, 106] on button "Upload File" at bounding box center [607, 111] width 69 height 21
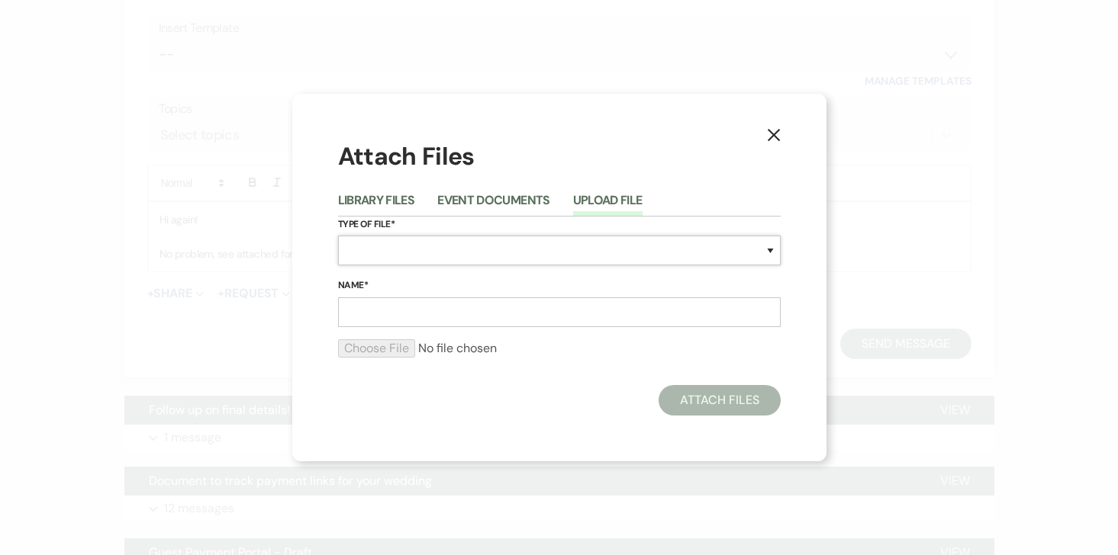
click at [436, 249] on select "Special Event Insurance Vendor Certificate of Insurance Contracts / Rental Agre…" at bounding box center [559, 251] width 442 height 30
select select "24"
click at [406, 314] on input "Name*" at bounding box center [559, 313] width 442 height 30
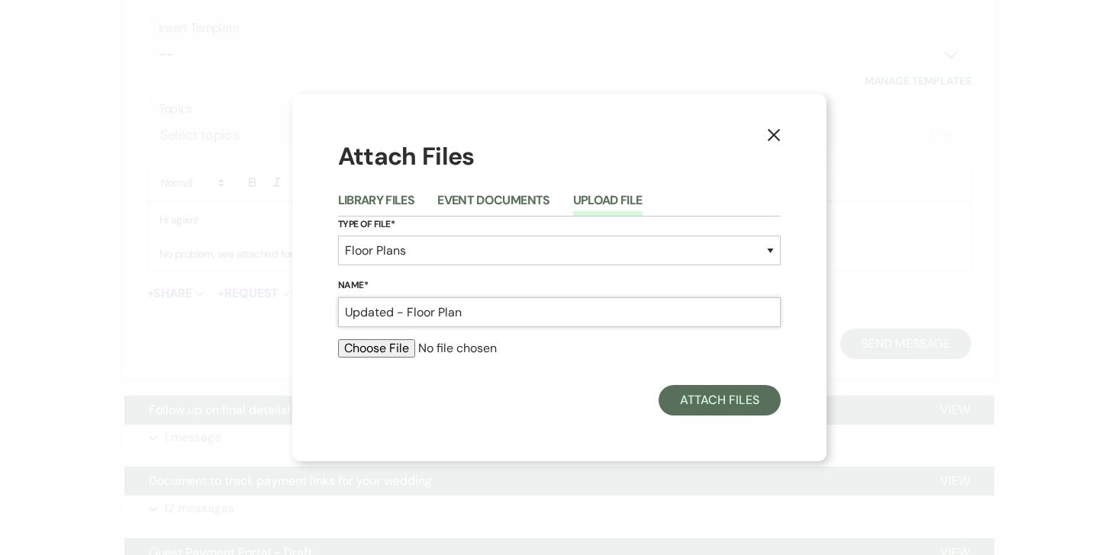
type input "Updated - Floor Plan"
click at [359, 349] on input "file" at bounding box center [559, 348] width 442 height 18
type input "C:\fakepath\[PERSON_NAME] and [PERSON_NAME]’ Floor pLan (1).pdf"
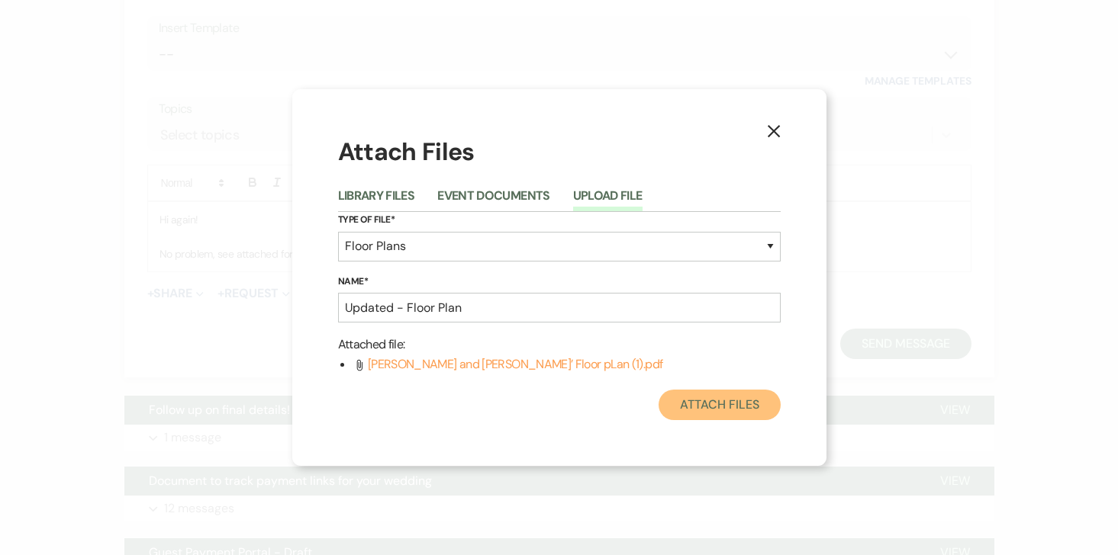
click at [716, 407] on button "Attach Files" at bounding box center [718, 405] width 121 height 31
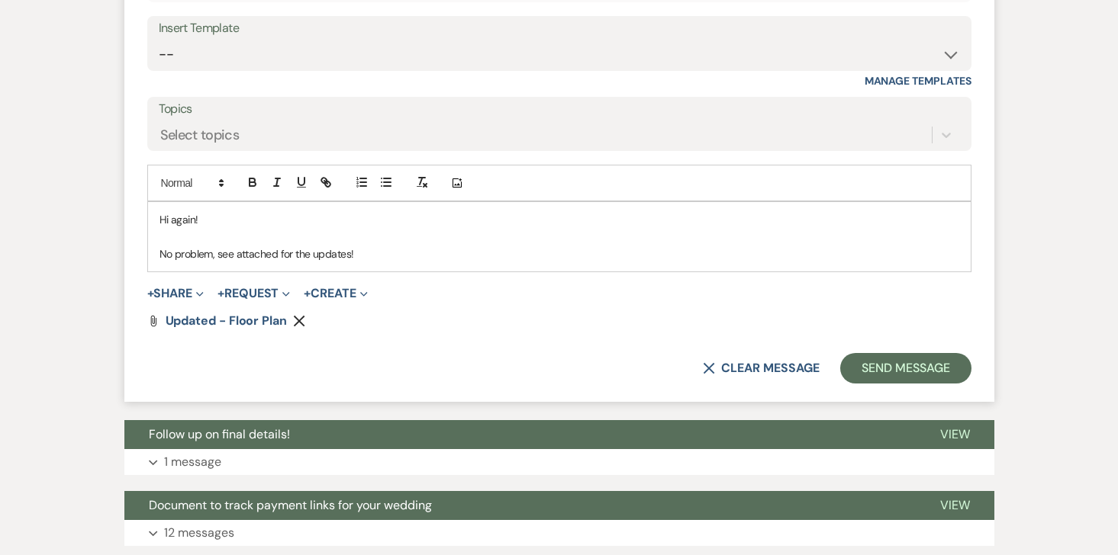
click at [377, 256] on p "No problem, see attached for the updates!" at bounding box center [558, 254] width 799 height 17
click at [294, 318] on icon "Remove" at bounding box center [299, 321] width 12 height 12
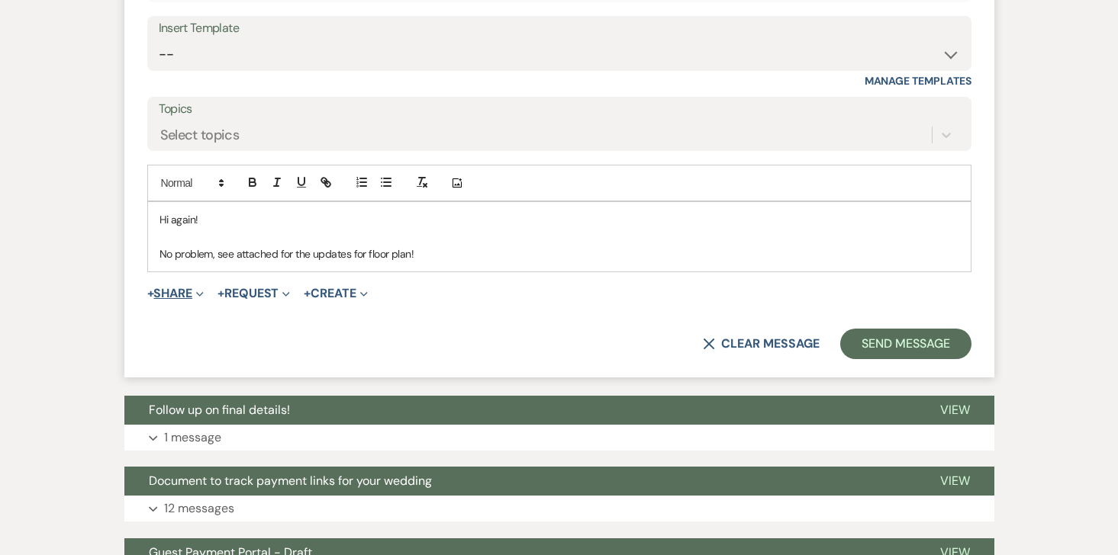
click at [174, 288] on button "+ Share Expand" at bounding box center [175, 294] width 57 height 12
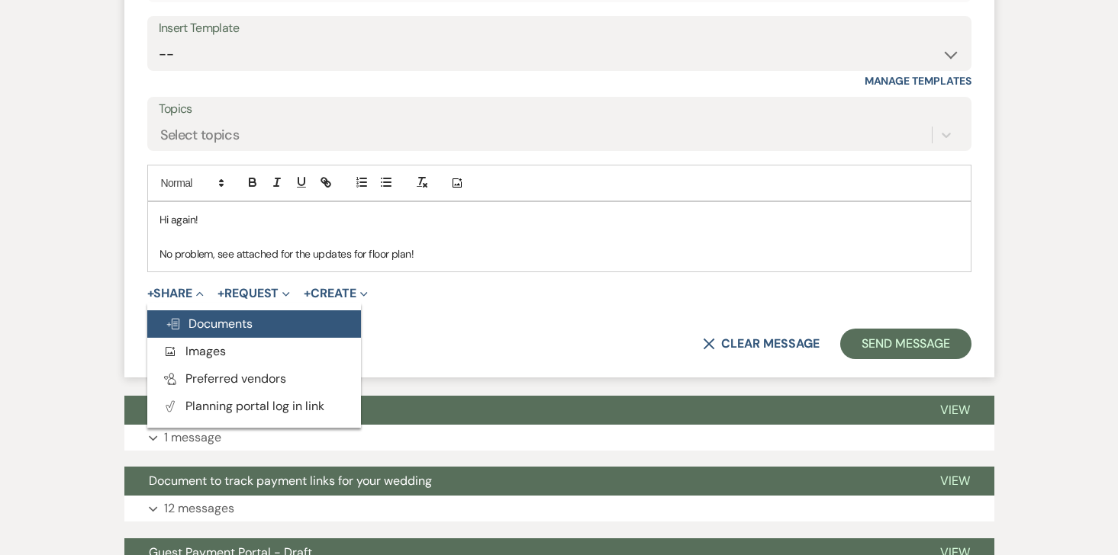
click at [286, 316] on button "Doc Upload Documents" at bounding box center [254, 323] width 214 height 27
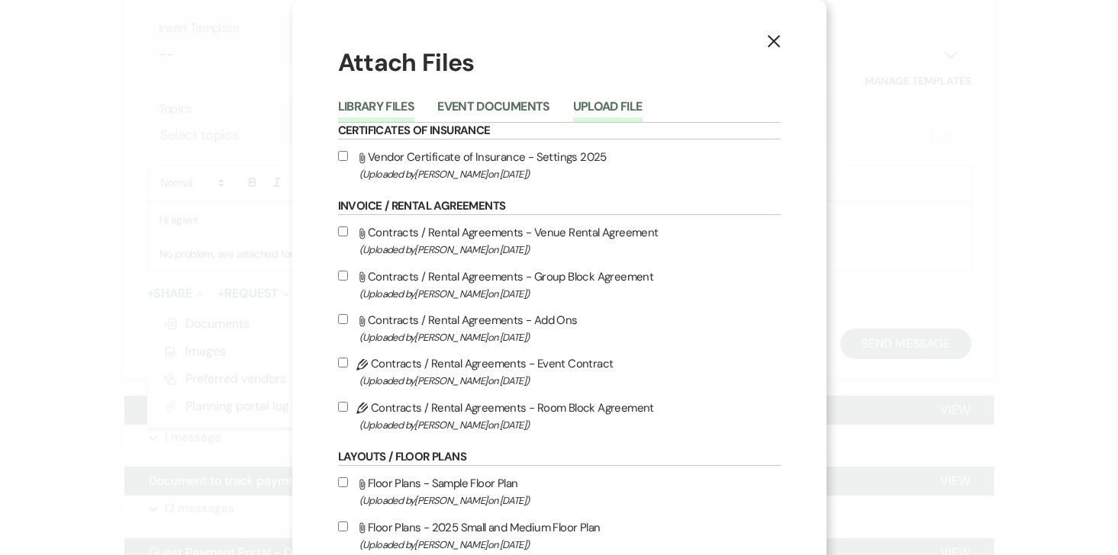
click at [624, 106] on button "Upload File" at bounding box center [607, 111] width 69 height 21
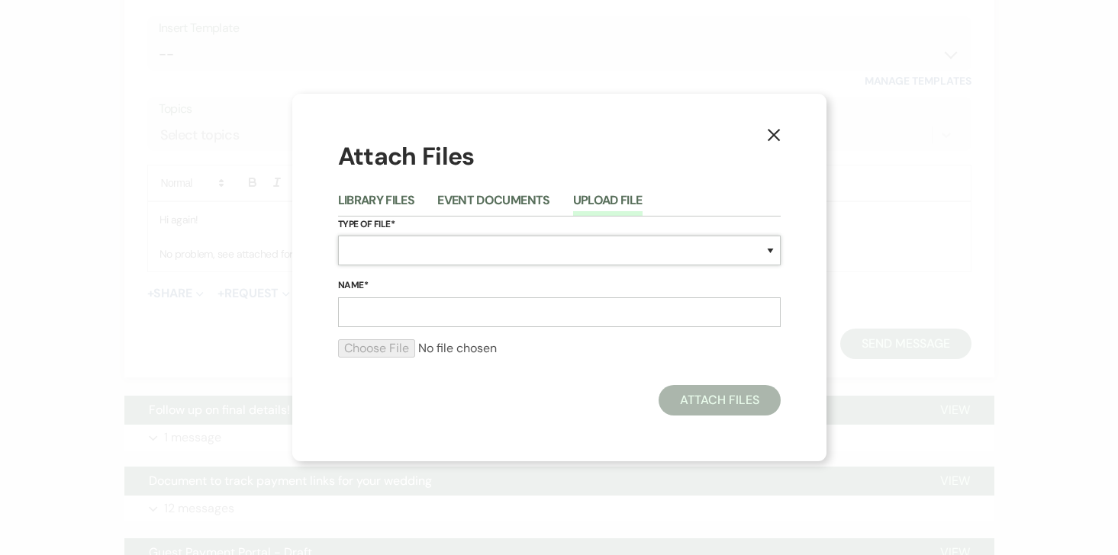
click at [569, 250] on select "Special Event Insurance Vendor Certificate of Insurance Contracts / Rental Agre…" at bounding box center [559, 251] width 442 height 30
select select "24"
click at [478, 321] on input "Name*" at bounding box center [559, 313] width 442 height 30
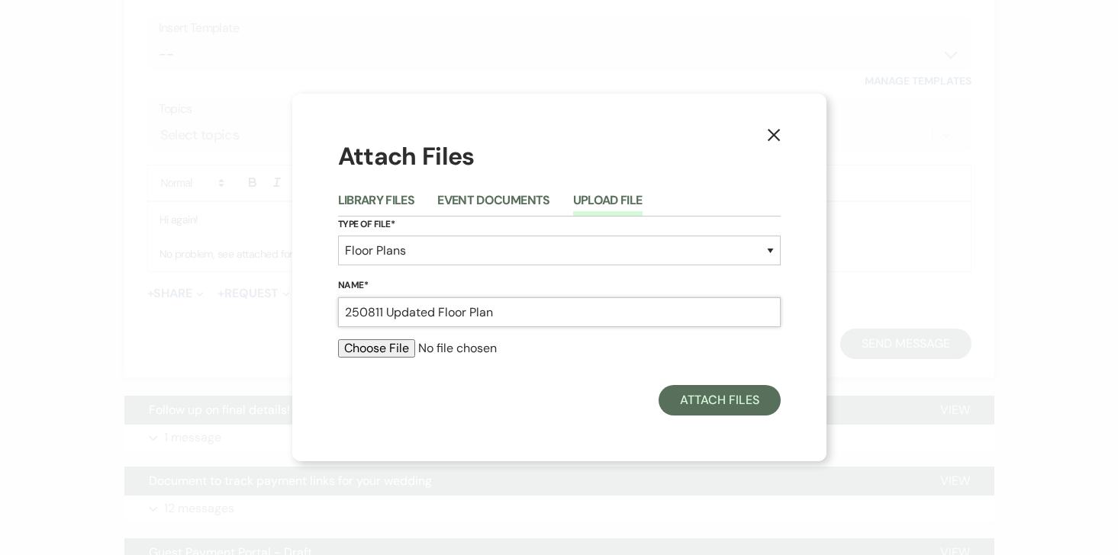
type input "250811 Updated Floor Plan"
click at [383, 356] on input "file" at bounding box center [559, 348] width 442 height 18
type input "C:\fakepath\[PERSON_NAME] and [PERSON_NAME]’ Floor pLan (2).pdf"
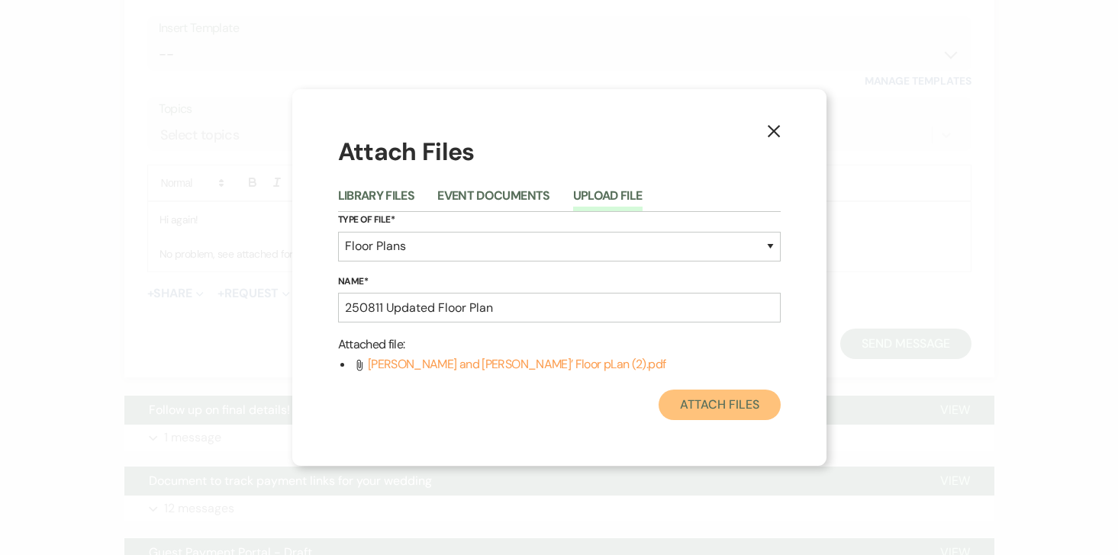
click at [692, 408] on button "Attach Files" at bounding box center [718, 405] width 121 height 31
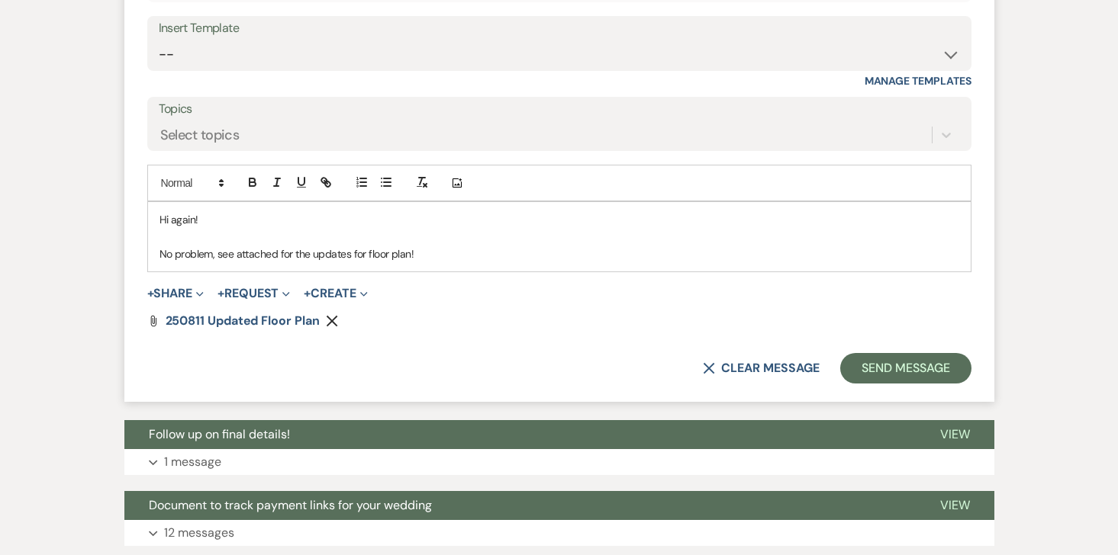
click at [453, 258] on p "No problem, see attached for the updates for floor plan!" at bounding box center [558, 254] width 799 height 17
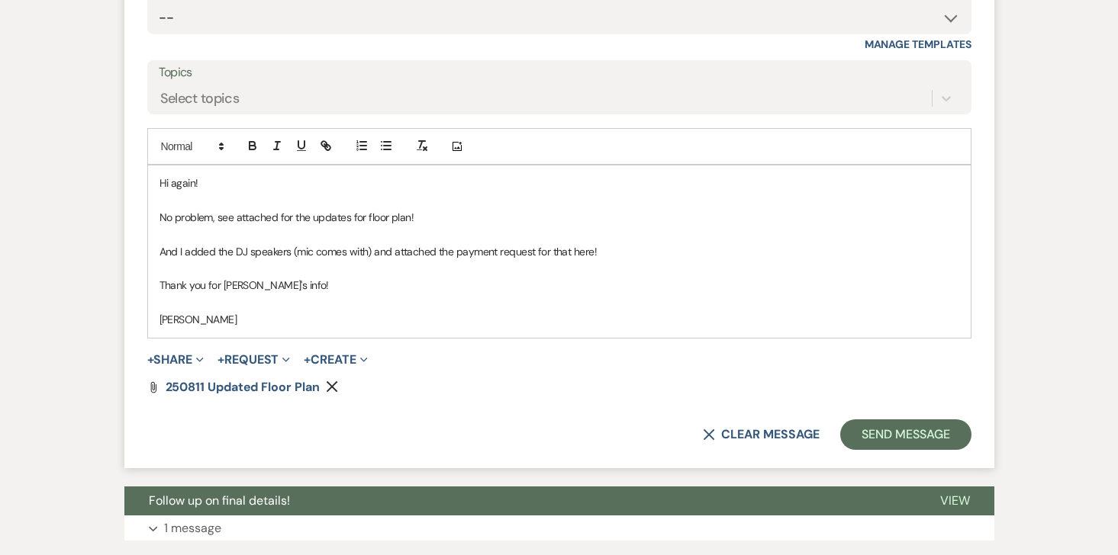
scroll to position [1293, 0]
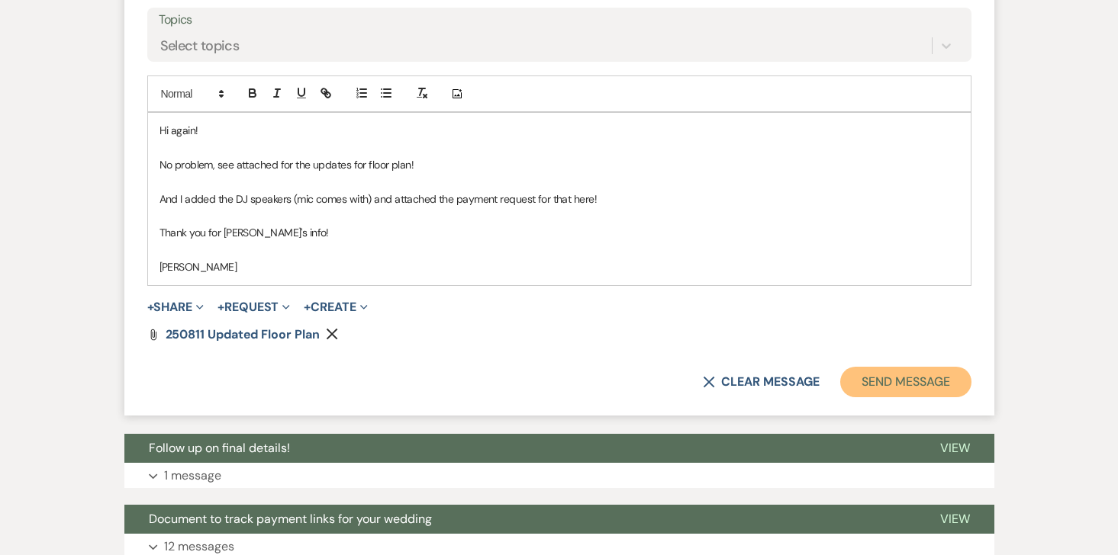
click at [913, 384] on button "Send Message" at bounding box center [905, 382] width 130 height 31
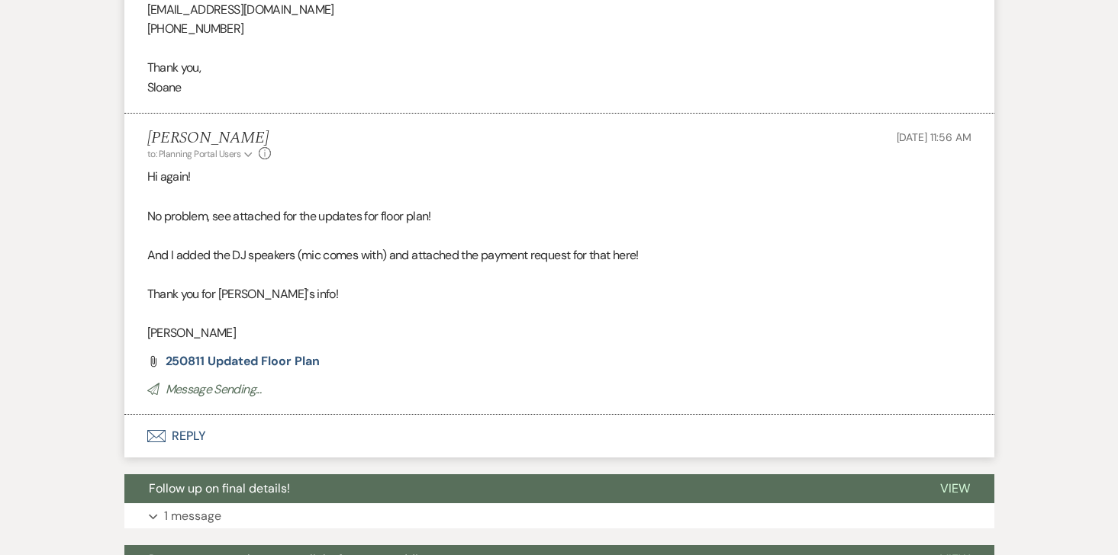
scroll to position [761, 0]
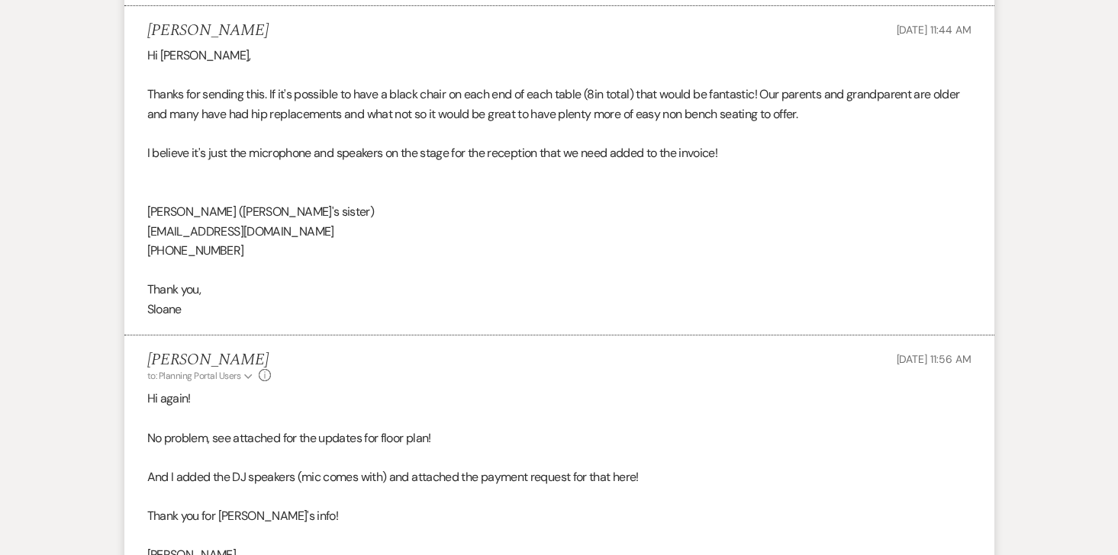
drag, startPoint x: 253, startPoint y: 252, endPoint x: 144, endPoint y: 234, distance: 110.5
click at [144, 234] on li "[PERSON_NAME] [DATE] 11:44 AM Hi [PERSON_NAME], Thanks for sending this. If it'…" at bounding box center [559, 171] width 870 height 330
copy div "[EMAIL_ADDRESS][DOMAIN_NAME] [PHONE_NUMBER]"
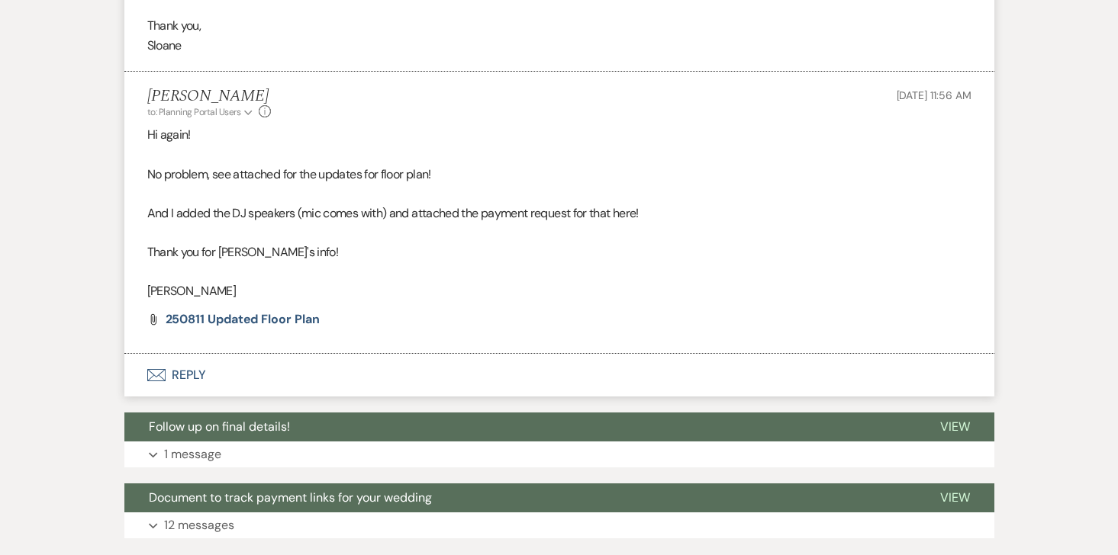
scroll to position [1026, 0]
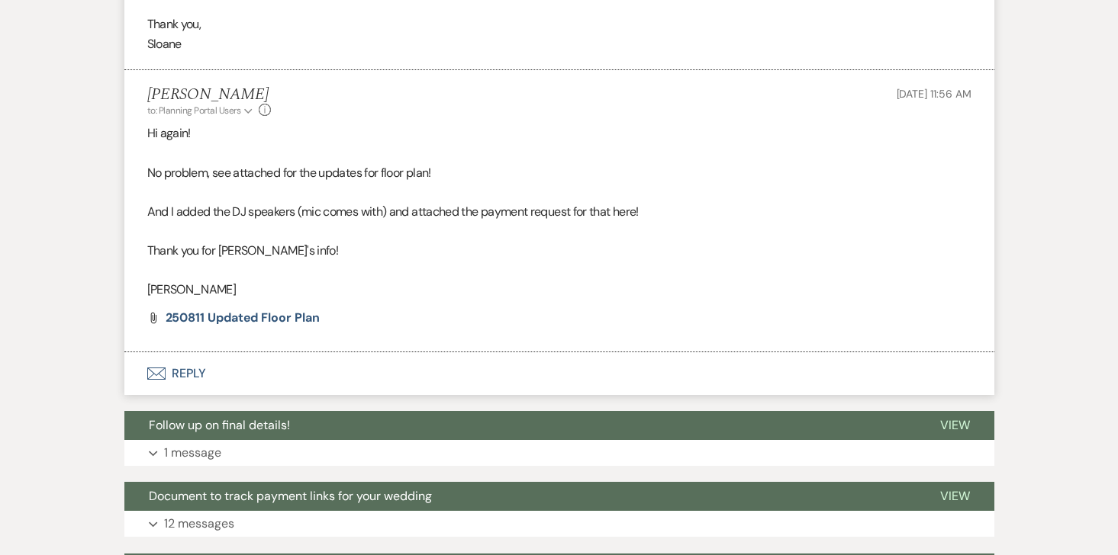
click at [182, 381] on button "Envelope Reply" at bounding box center [559, 373] width 870 height 43
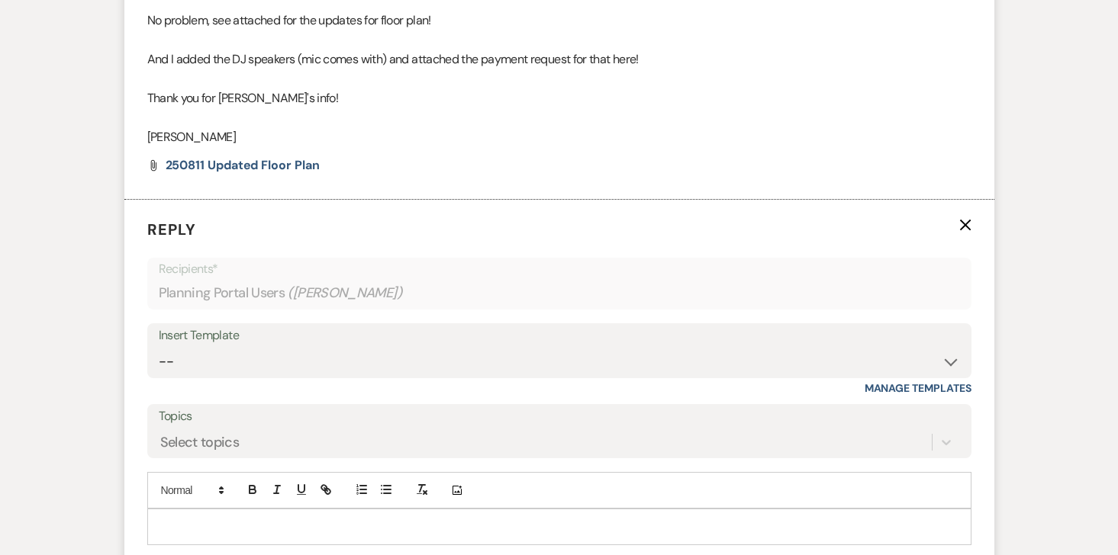
scroll to position [1208, 0]
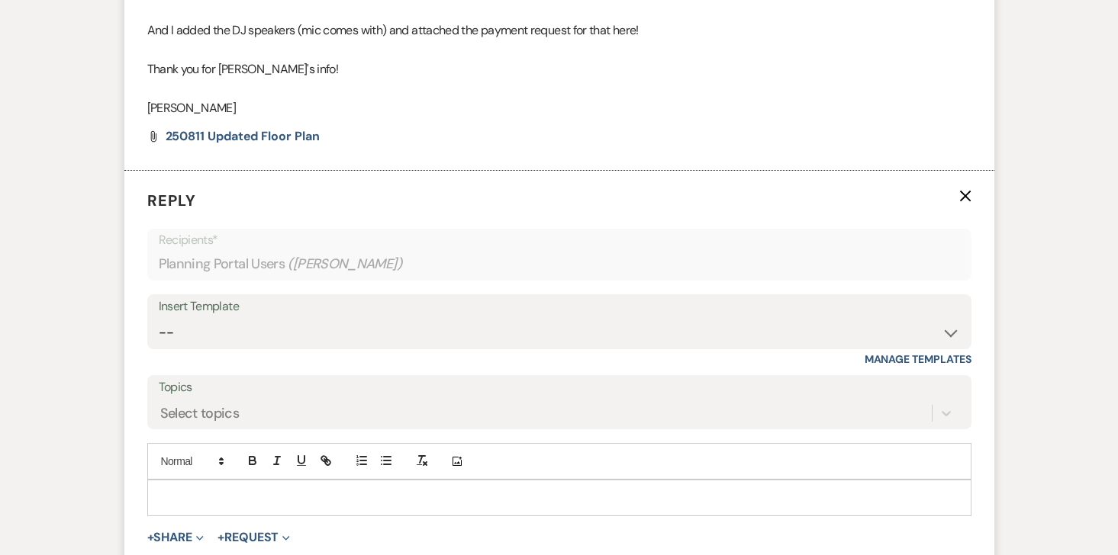
click at [197, 481] on div at bounding box center [559, 498] width 822 height 35
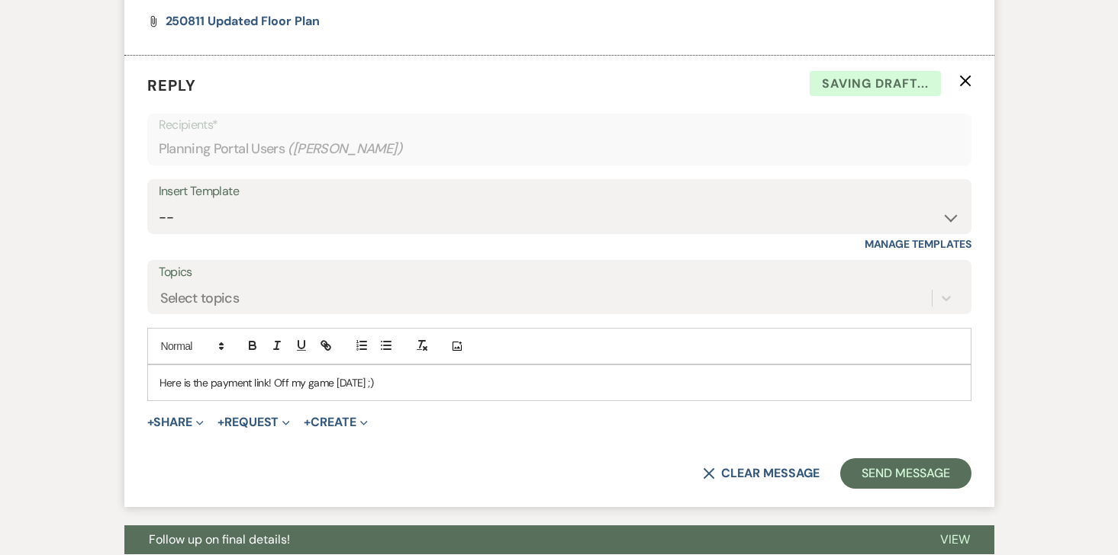
scroll to position [1351, 0]
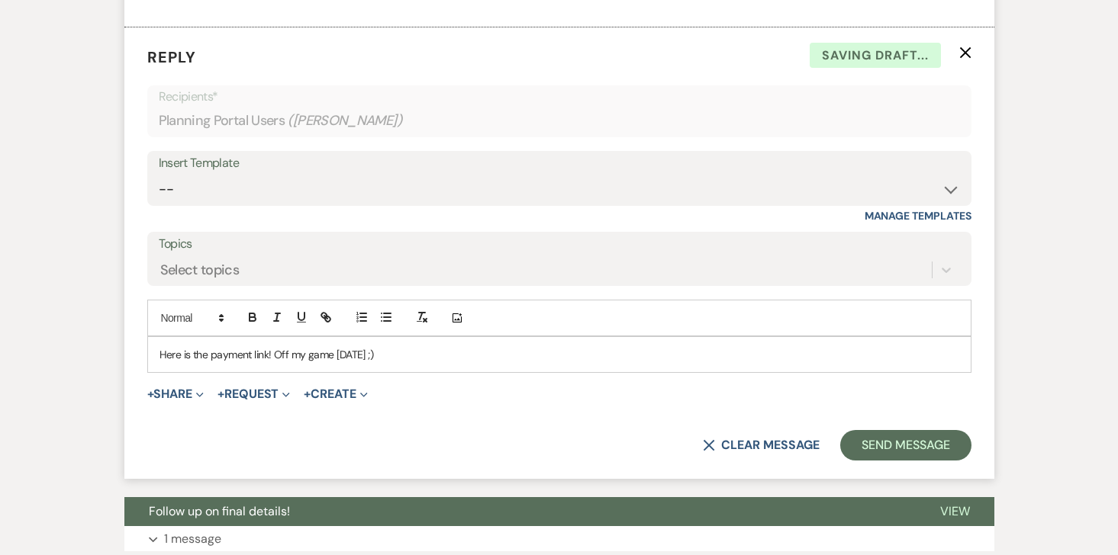
click at [241, 385] on span "+ Request Expand Generate Payment Payment Vendor List Vendor list Doc Upload Do…" at bounding box center [253, 394] width 72 height 18
click at [241, 388] on button "+ Request Expand" at bounding box center [253, 394] width 72 height 12
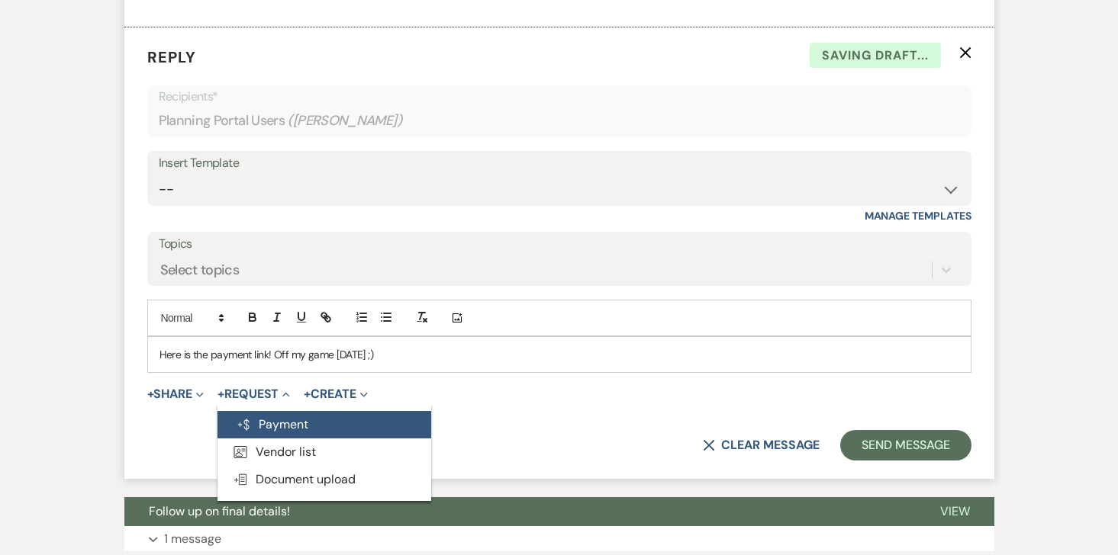
click at [244, 426] on icon "Generate Payment" at bounding box center [243, 425] width 15 height 12
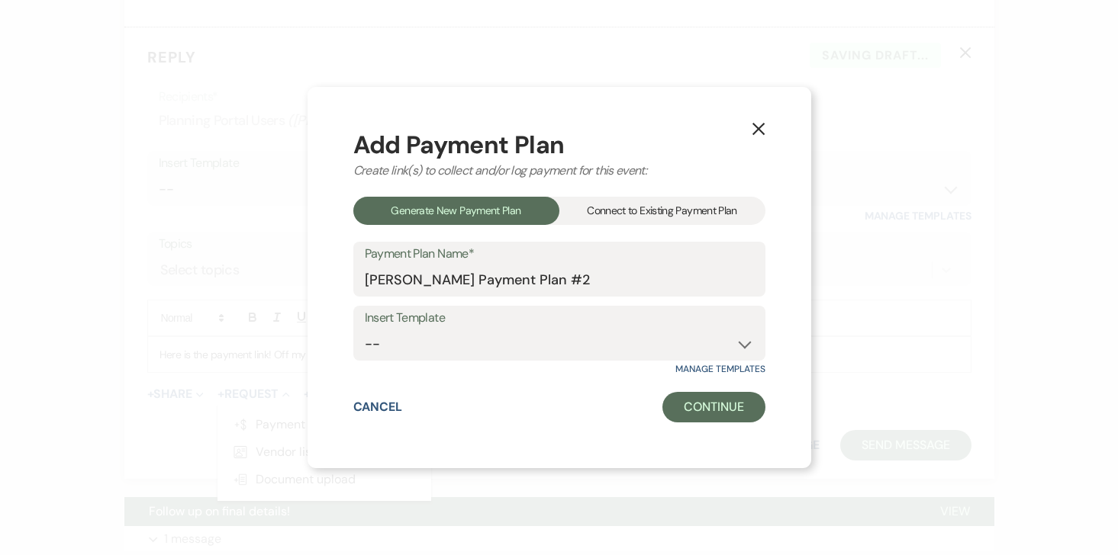
click at [631, 206] on div "Connect to Existing Payment Plan" at bounding box center [662, 211] width 206 height 28
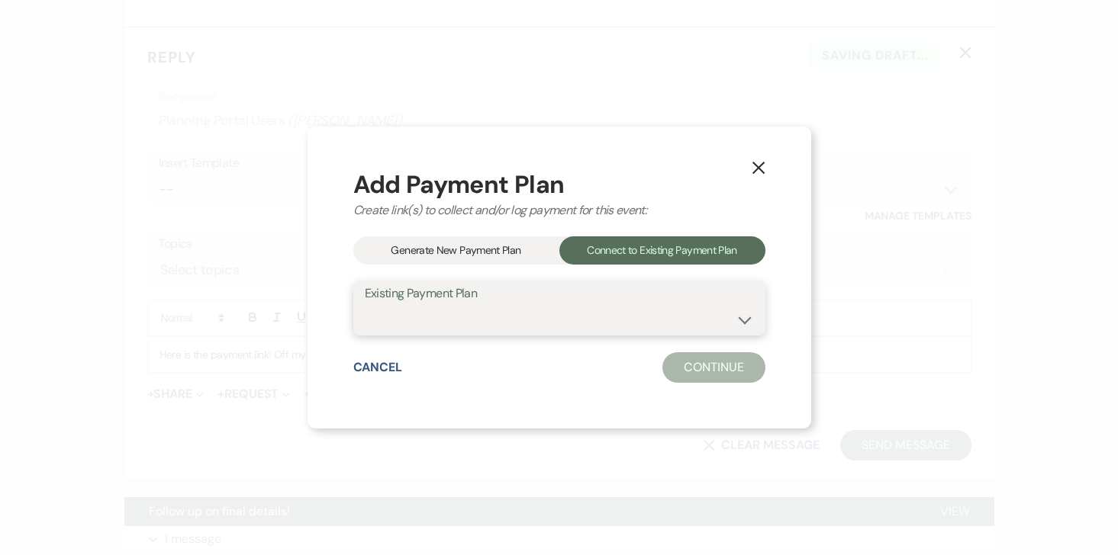
click at [539, 320] on select "Lodging and Event Payments" at bounding box center [559, 319] width 389 height 30
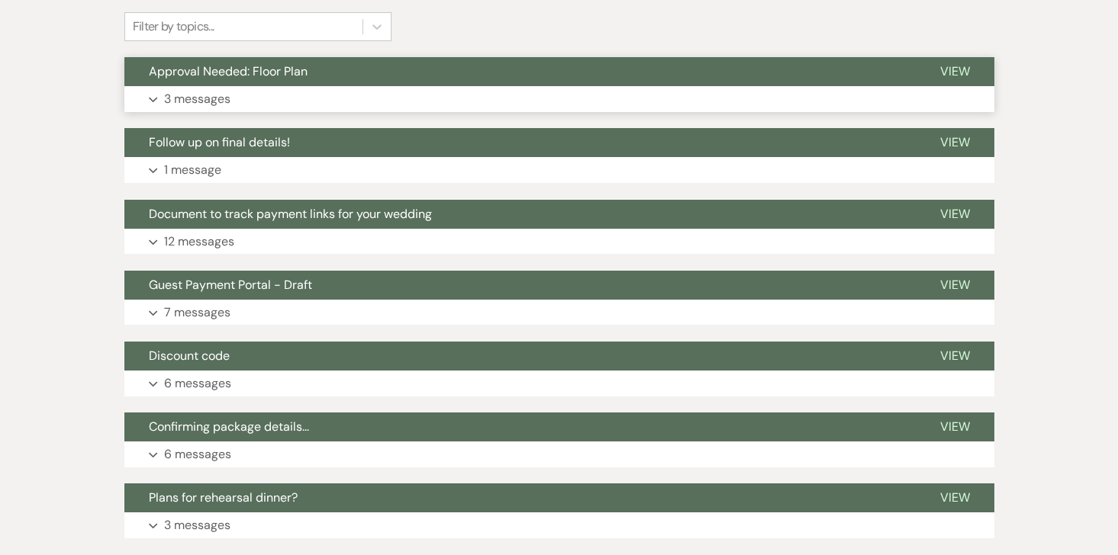
click at [288, 88] on button "Expand 3 messages" at bounding box center [559, 99] width 870 height 26
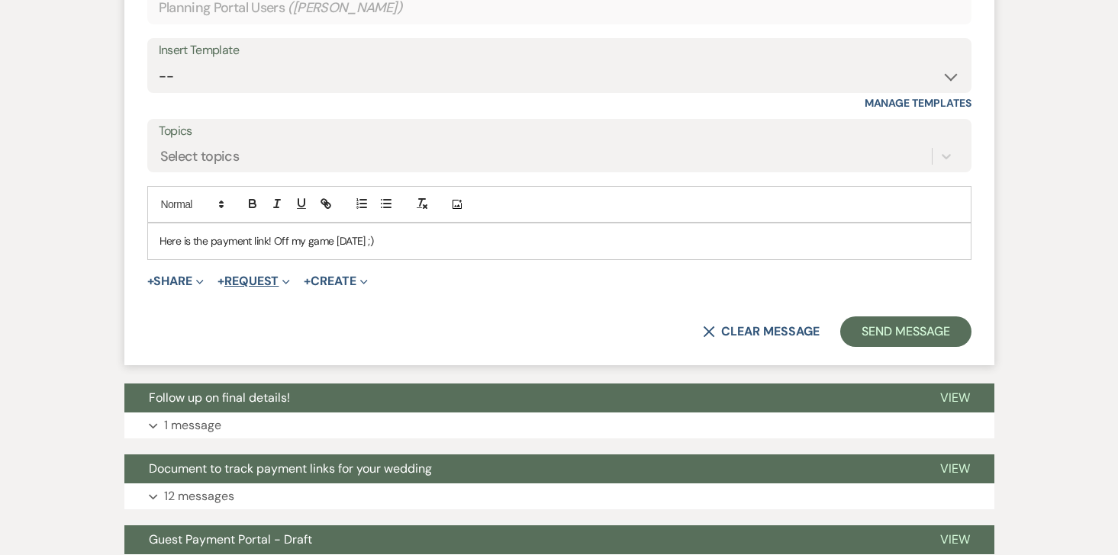
scroll to position [1465, 0]
click at [256, 278] on button "+ Request Expand" at bounding box center [253, 281] width 72 height 12
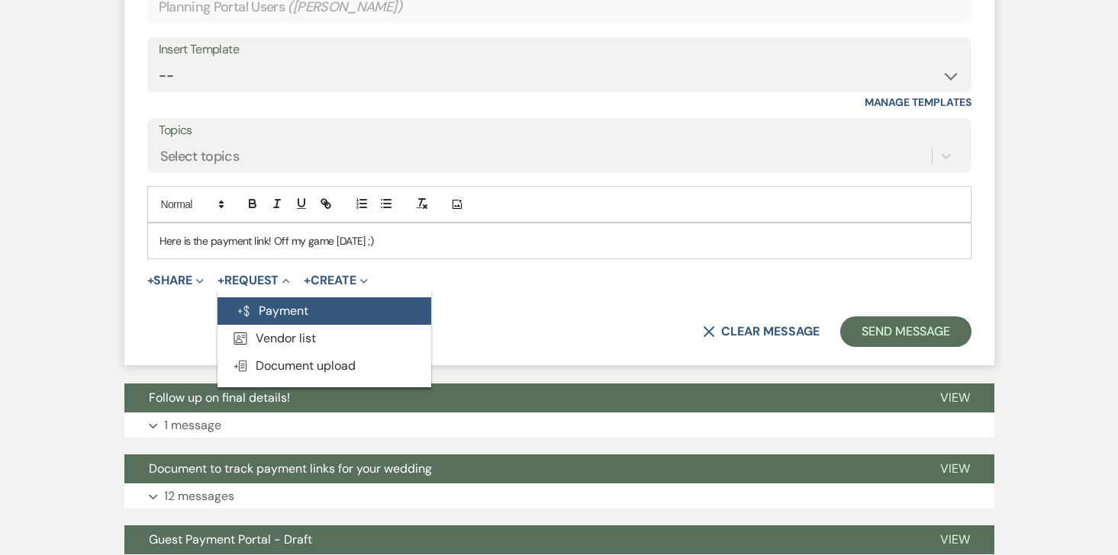
click at [320, 308] on button "Generate Payment Payment" at bounding box center [324, 311] width 214 height 27
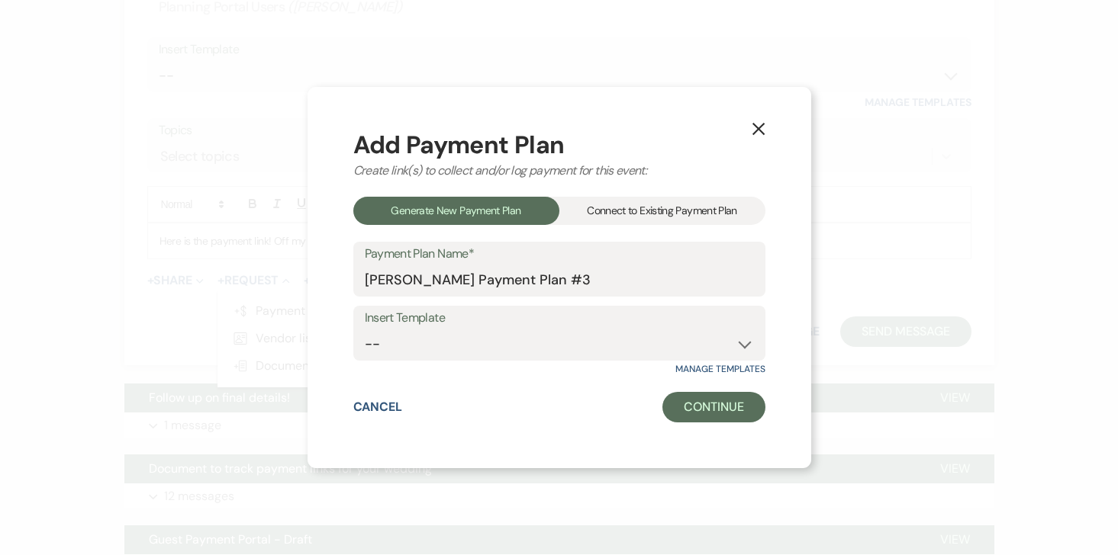
click at [639, 208] on div "Connect to Existing Payment Plan" at bounding box center [662, 211] width 206 height 28
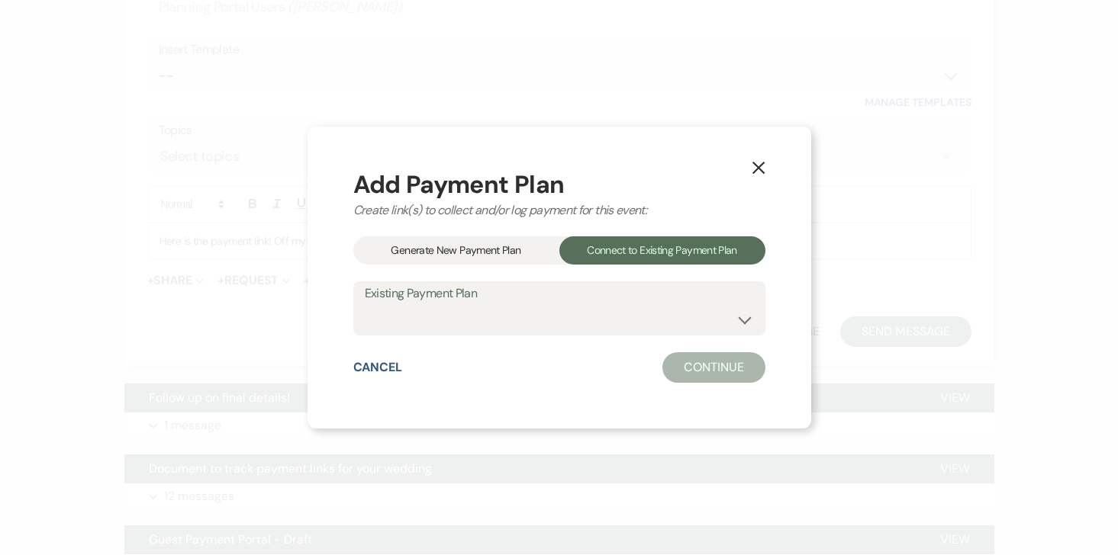
click at [553, 303] on label "Existing Payment Plan" at bounding box center [559, 294] width 389 height 22
click at [541, 323] on select "Add On: Speakers Lodging and Event Payments" at bounding box center [559, 319] width 389 height 30
select select "24593"
click at [711, 376] on button "Continue" at bounding box center [713, 367] width 102 height 31
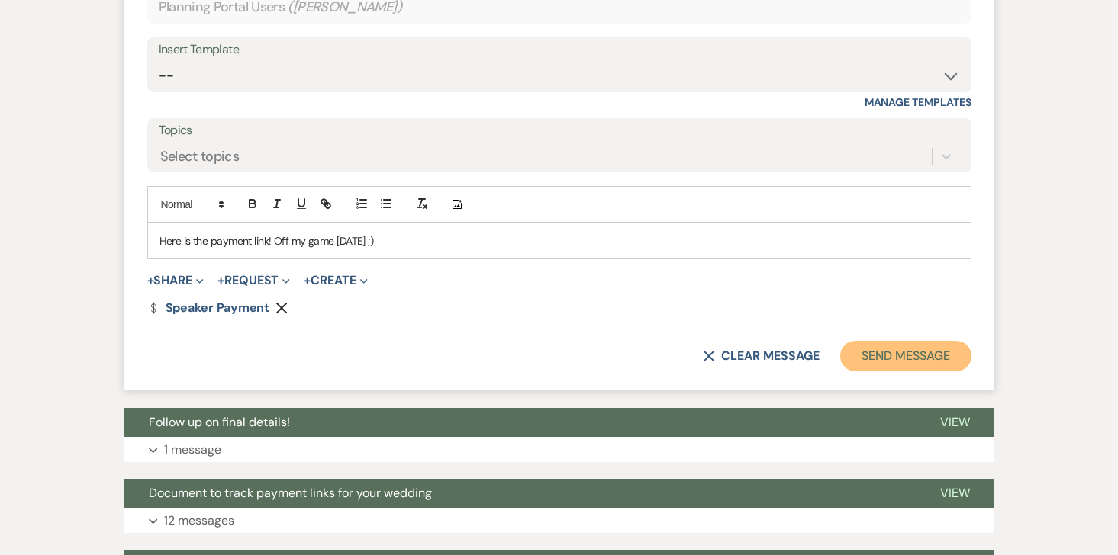
click at [892, 358] on button "Send Message" at bounding box center [905, 356] width 130 height 31
